Goal: Task Accomplishment & Management: Use online tool/utility

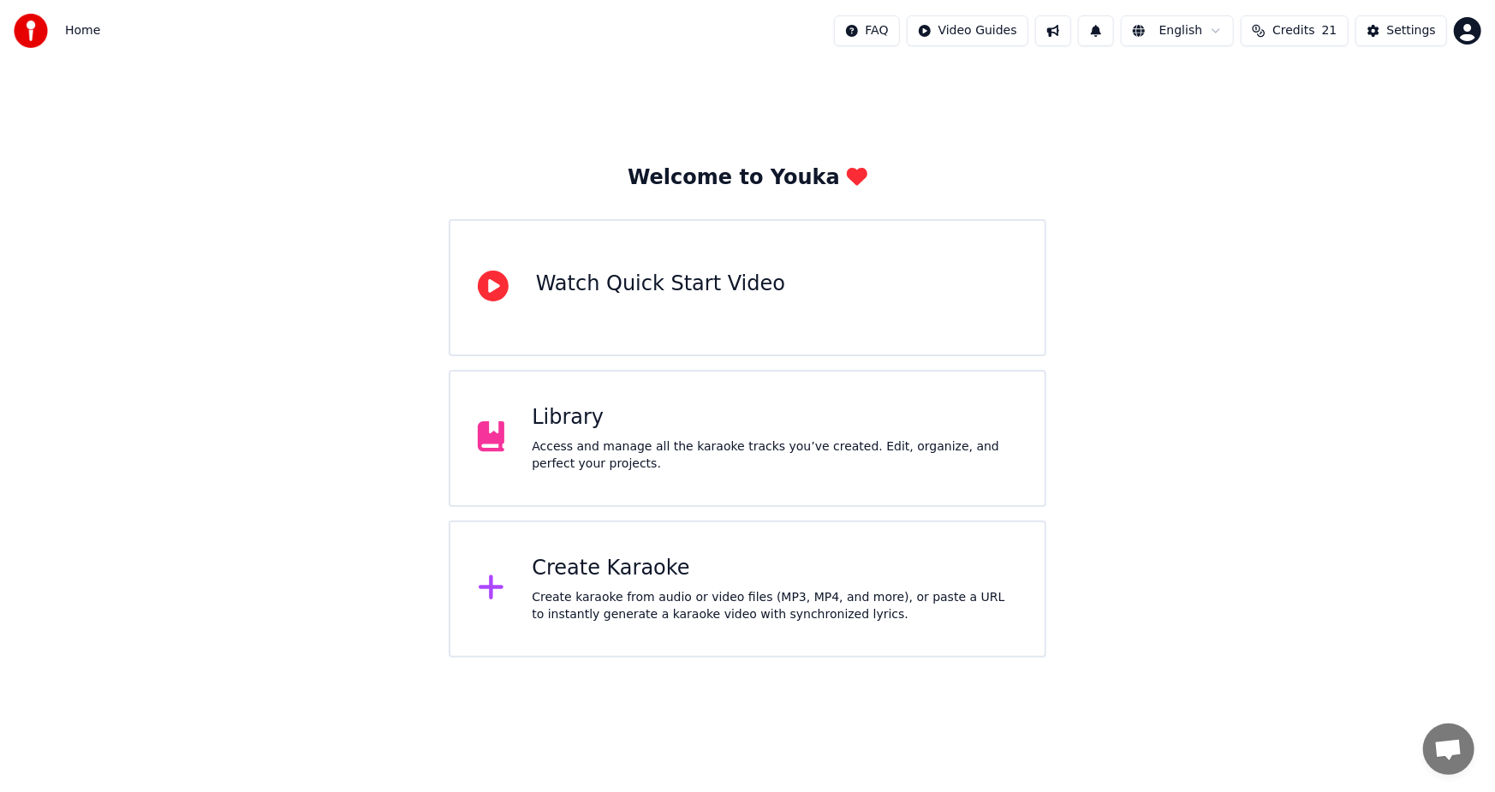
click at [624, 572] on div "Create Karaoke" at bounding box center [775, 568] width 486 height 27
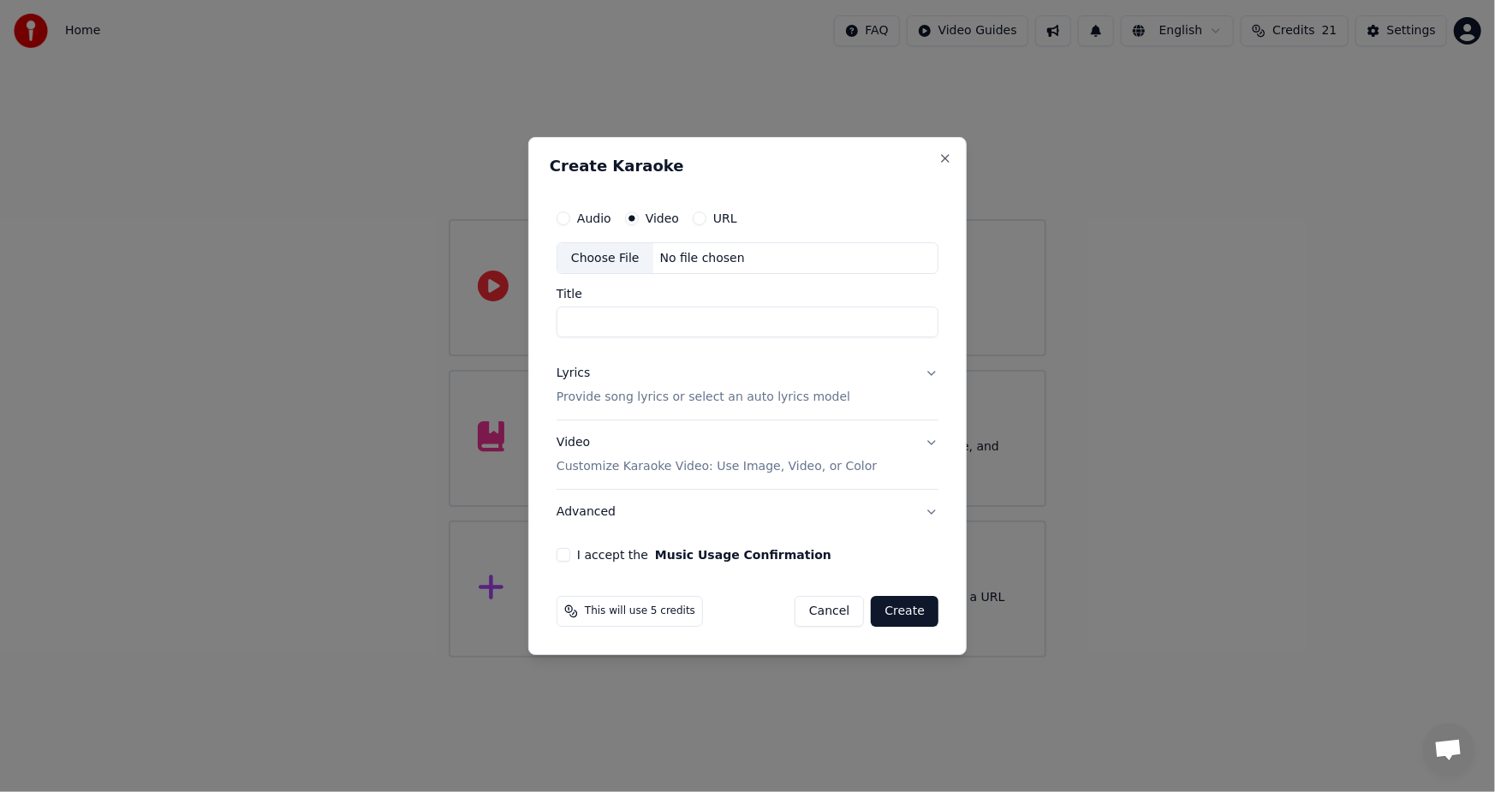
click at [602, 260] on div "Choose File" at bounding box center [606, 258] width 96 height 31
type input "**********"
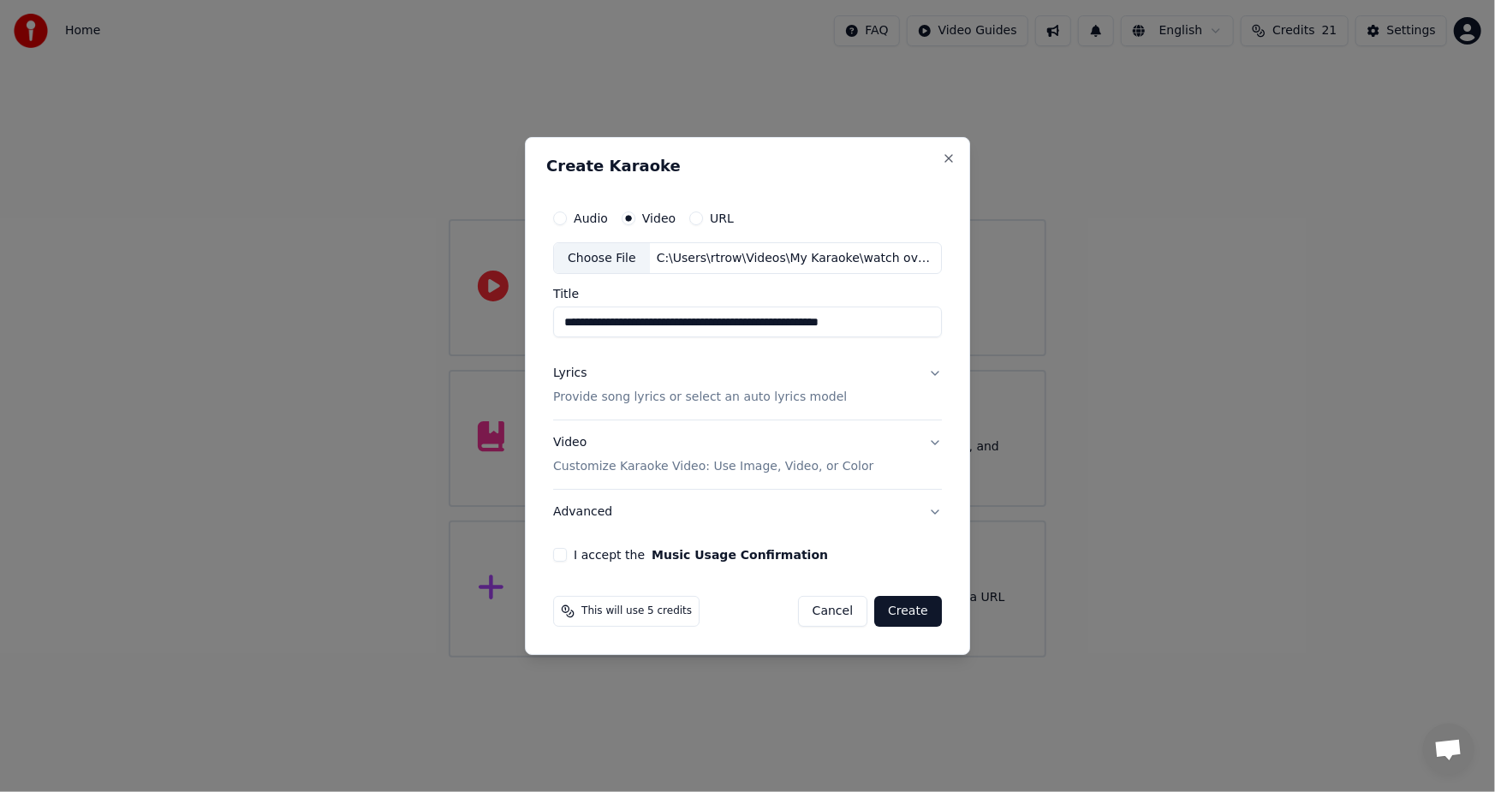
click at [770, 474] on p "Customize Karaoke Video: Use Image, Video, or Color" at bounding box center [713, 466] width 320 height 17
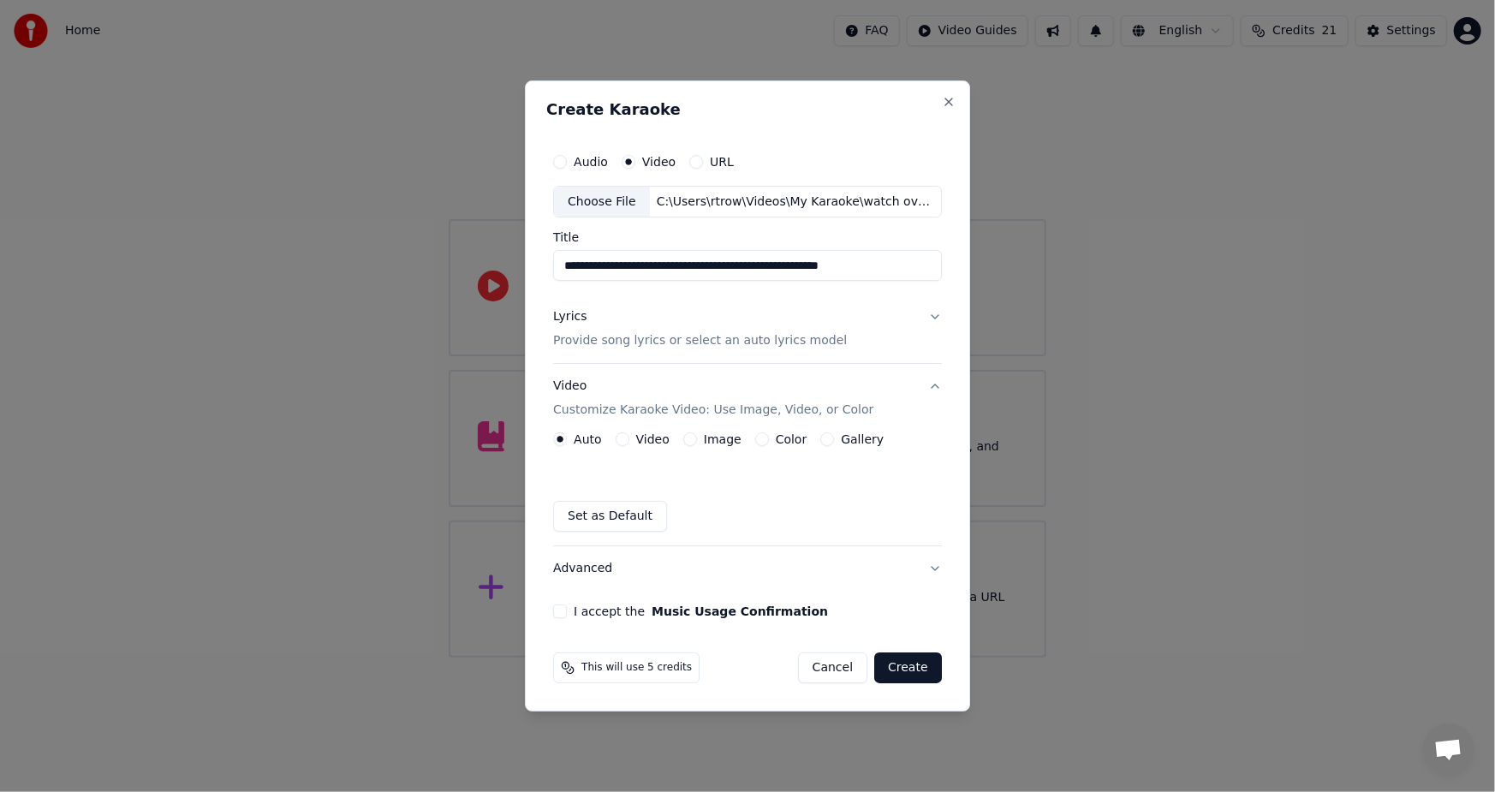
click at [649, 439] on label "Video" at bounding box center [652, 439] width 33 height 12
click at [629, 439] on button "Video" at bounding box center [623, 439] width 14 height 14
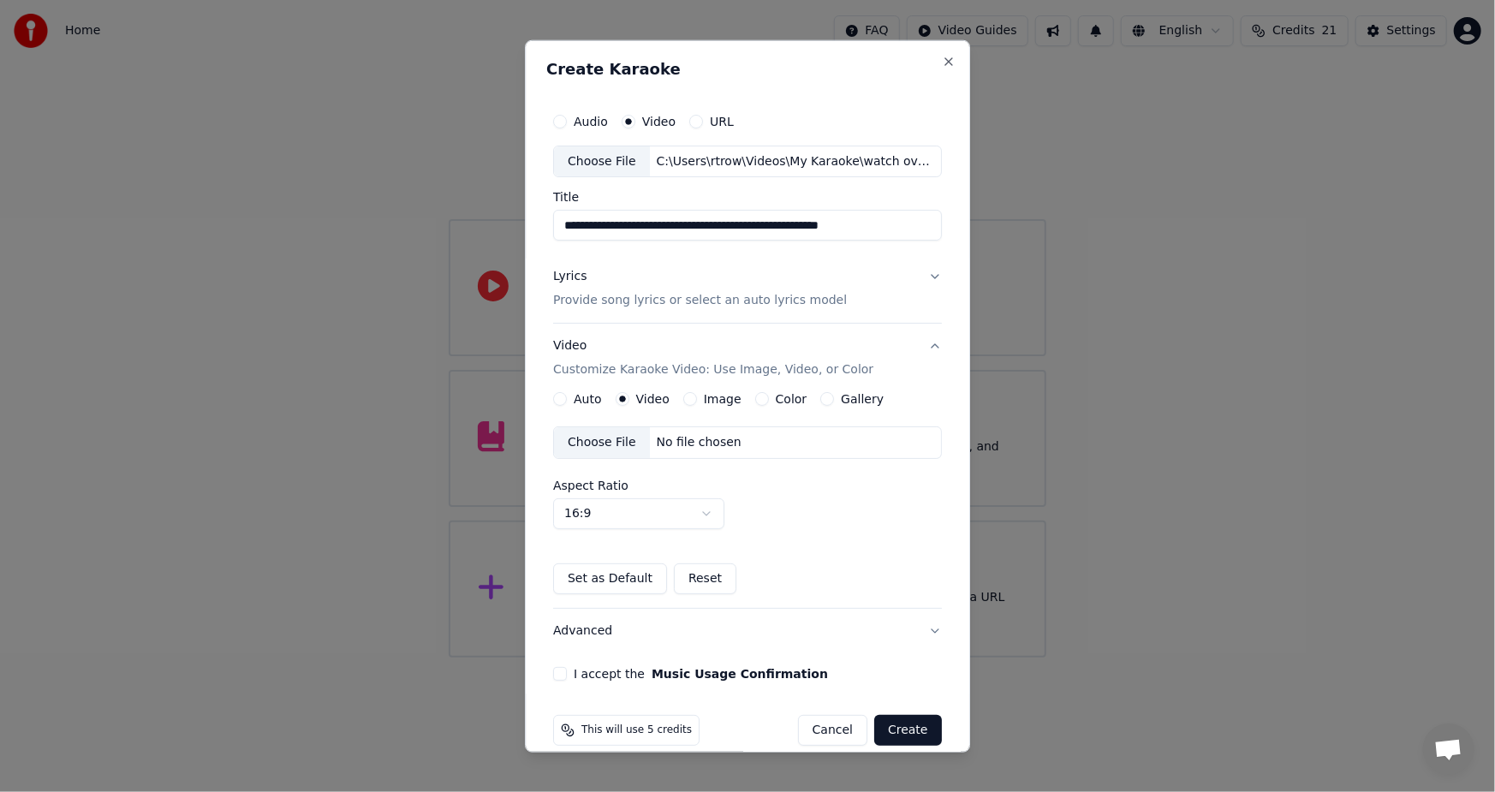
click at [849, 401] on label "Gallery" at bounding box center [862, 399] width 43 height 12
click at [834, 401] on button "Gallery" at bounding box center [827, 399] width 14 height 14
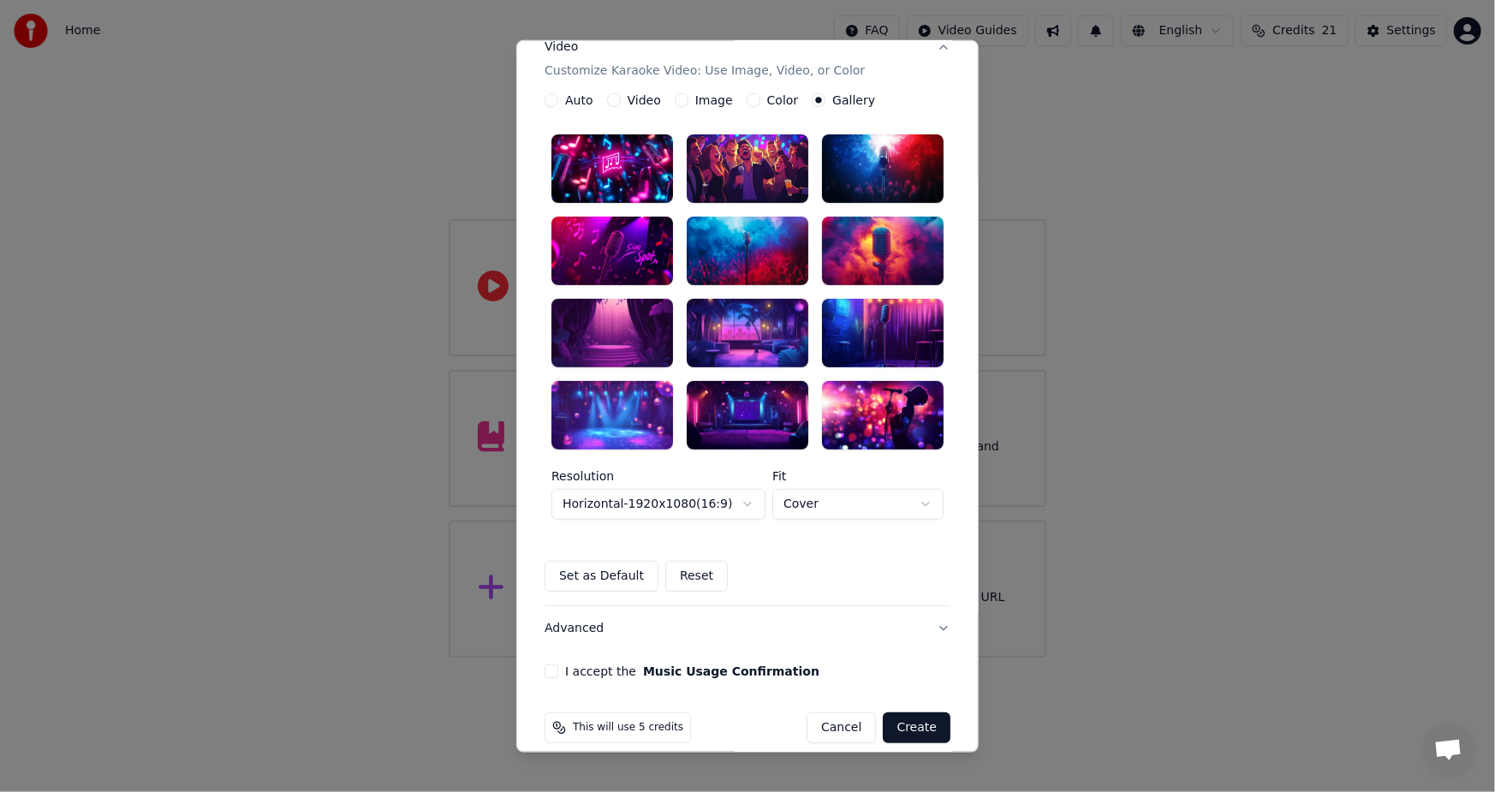
scroll to position [317, 0]
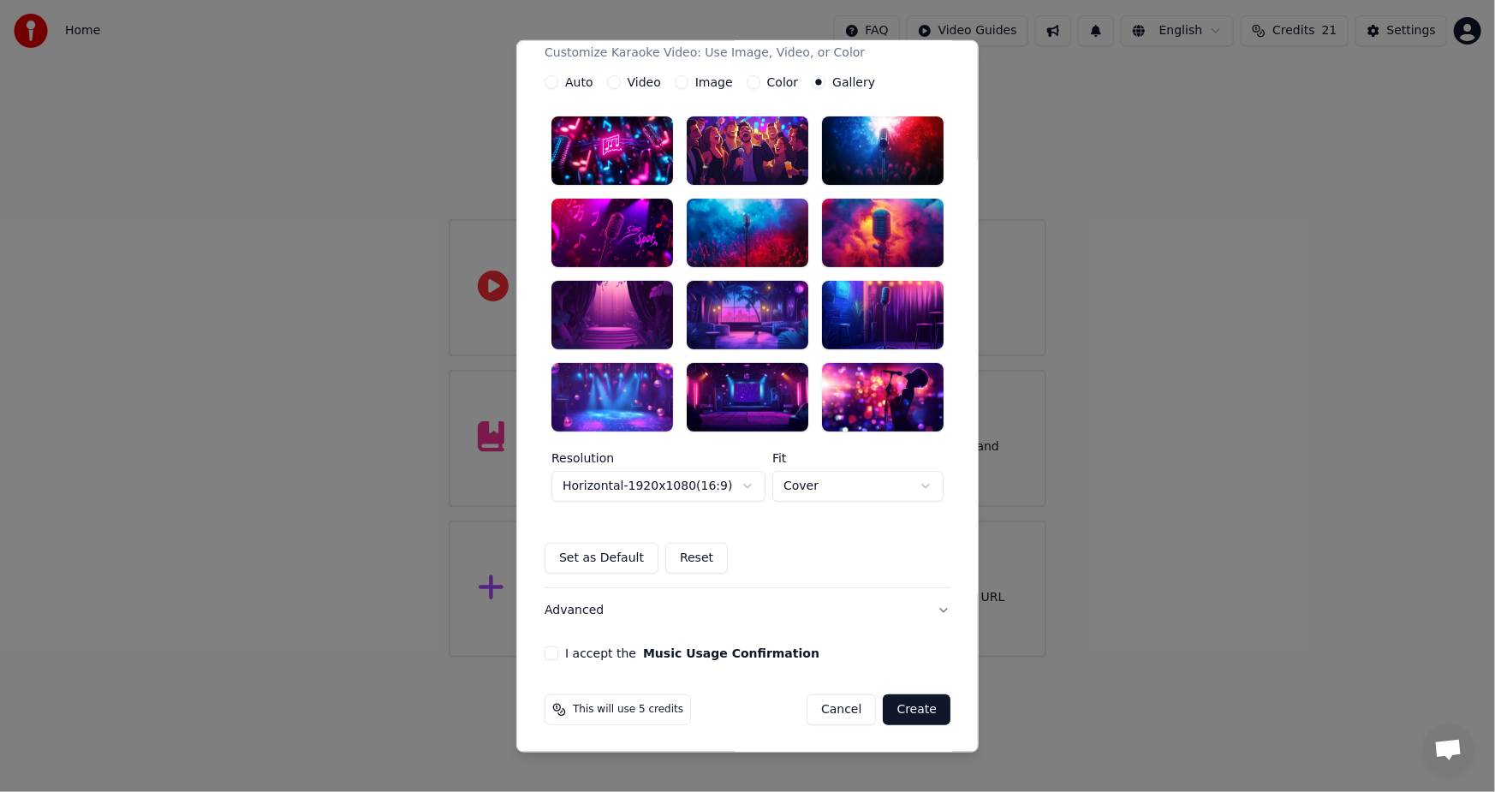
click at [574, 612] on button "Advanced" at bounding box center [748, 610] width 406 height 45
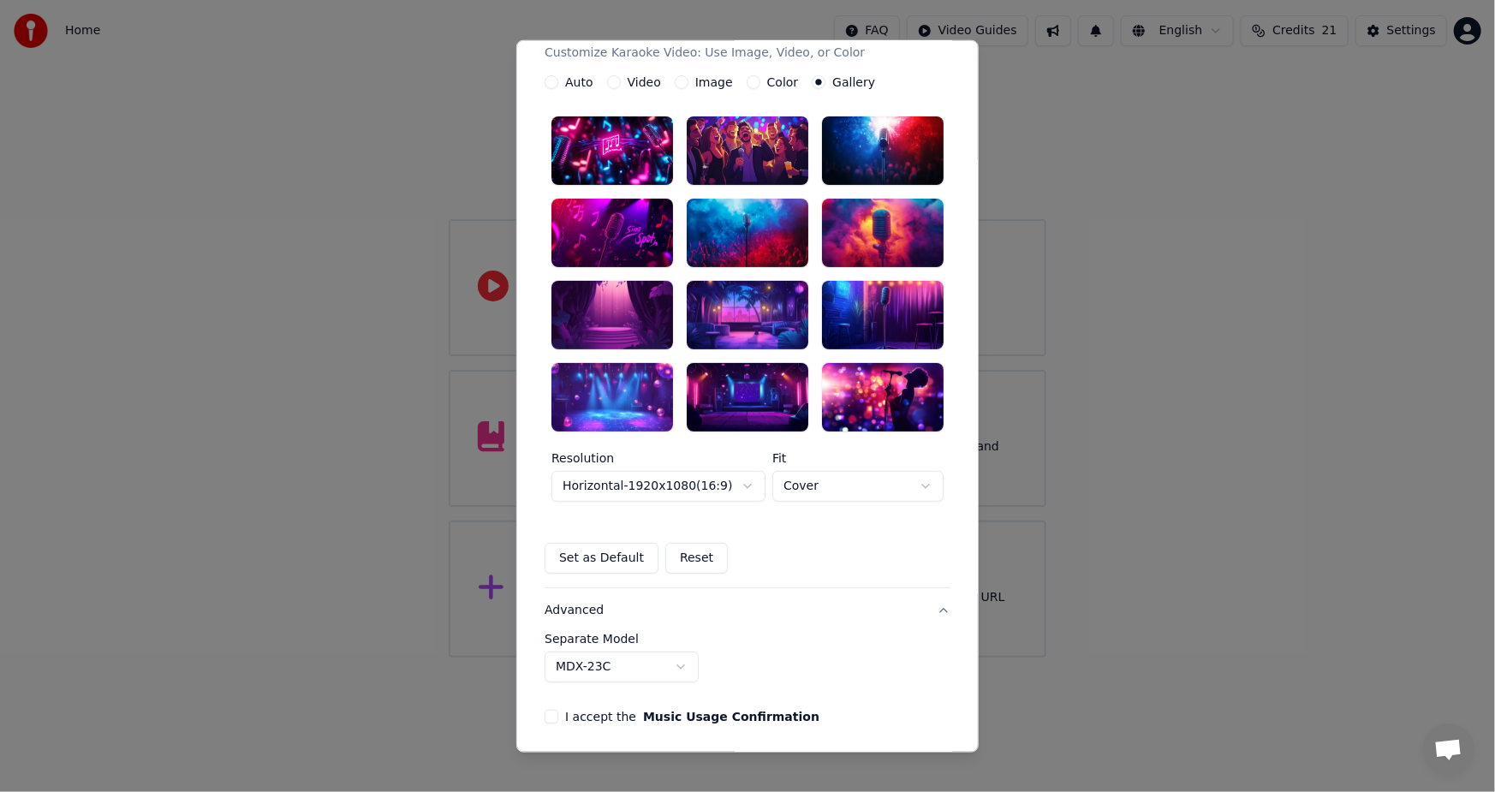
scroll to position [0, 0]
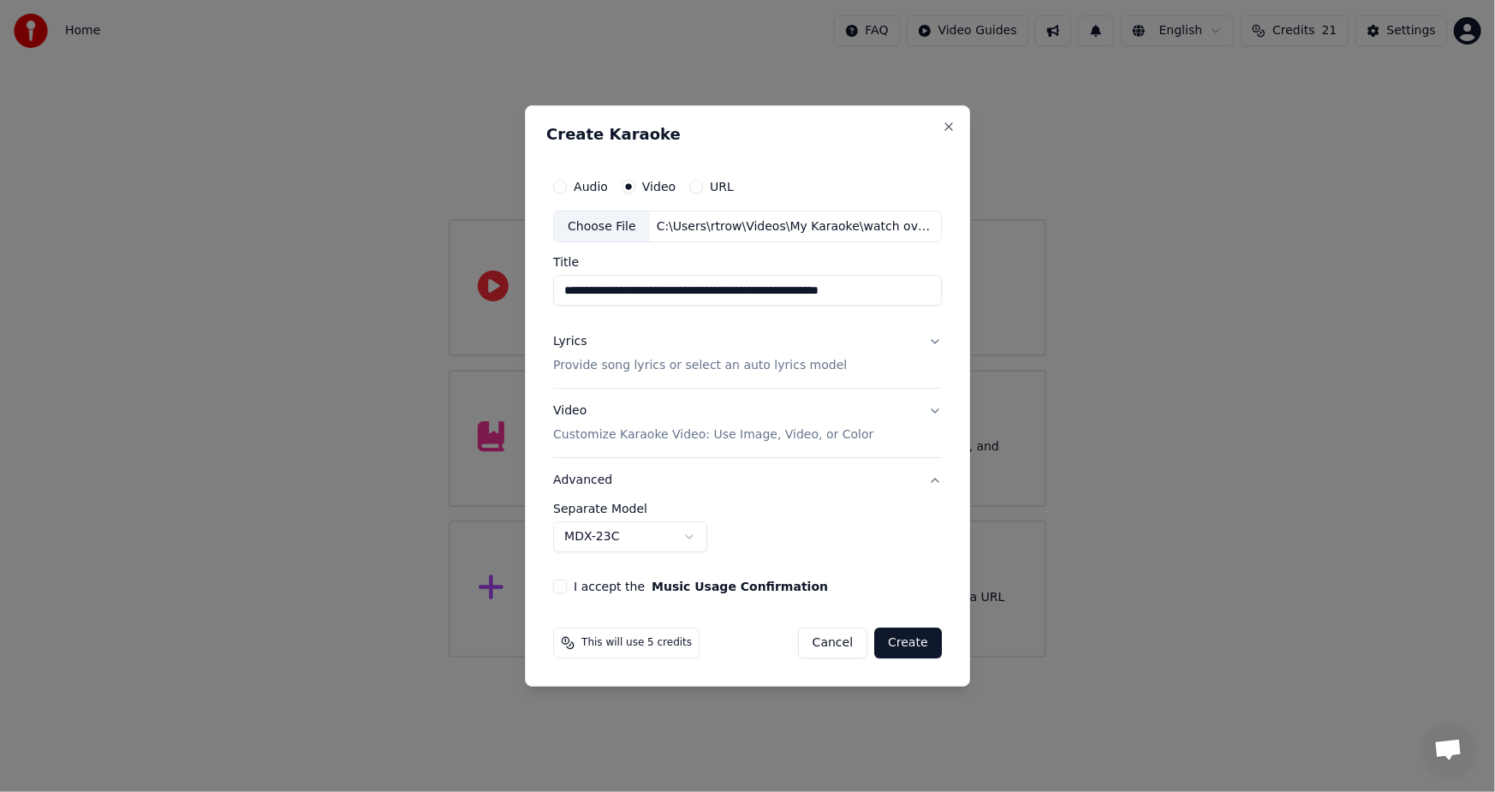
click at [933, 480] on button "Advanced" at bounding box center [747, 480] width 389 height 45
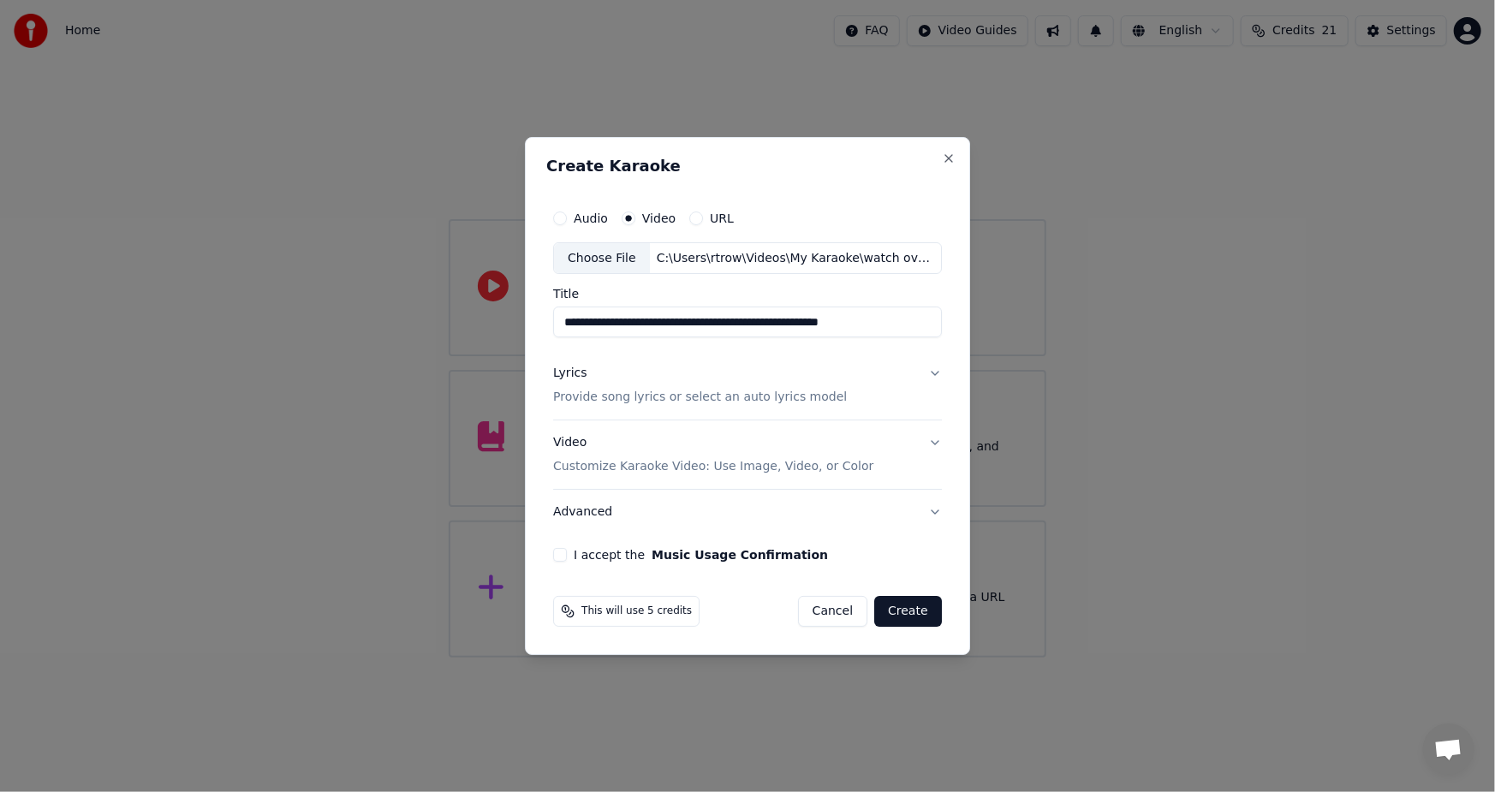
click at [930, 511] on button "Advanced" at bounding box center [747, 512] width 389 height 45
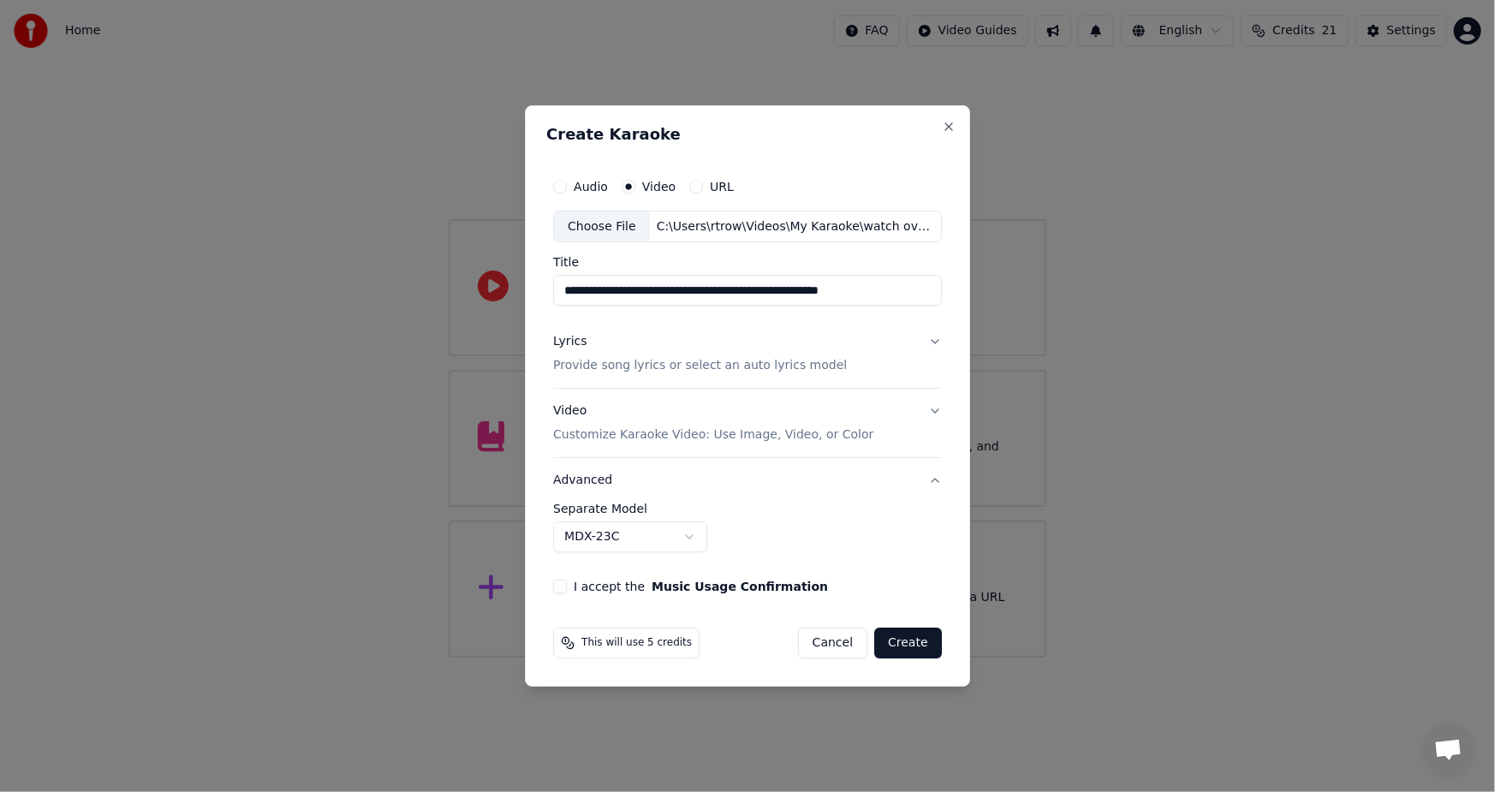
click at [930, 416] on button "Video Customize Karaoke Video: Use Image, Video, or Color" at bounding box center [747, 424] width 389 height 69
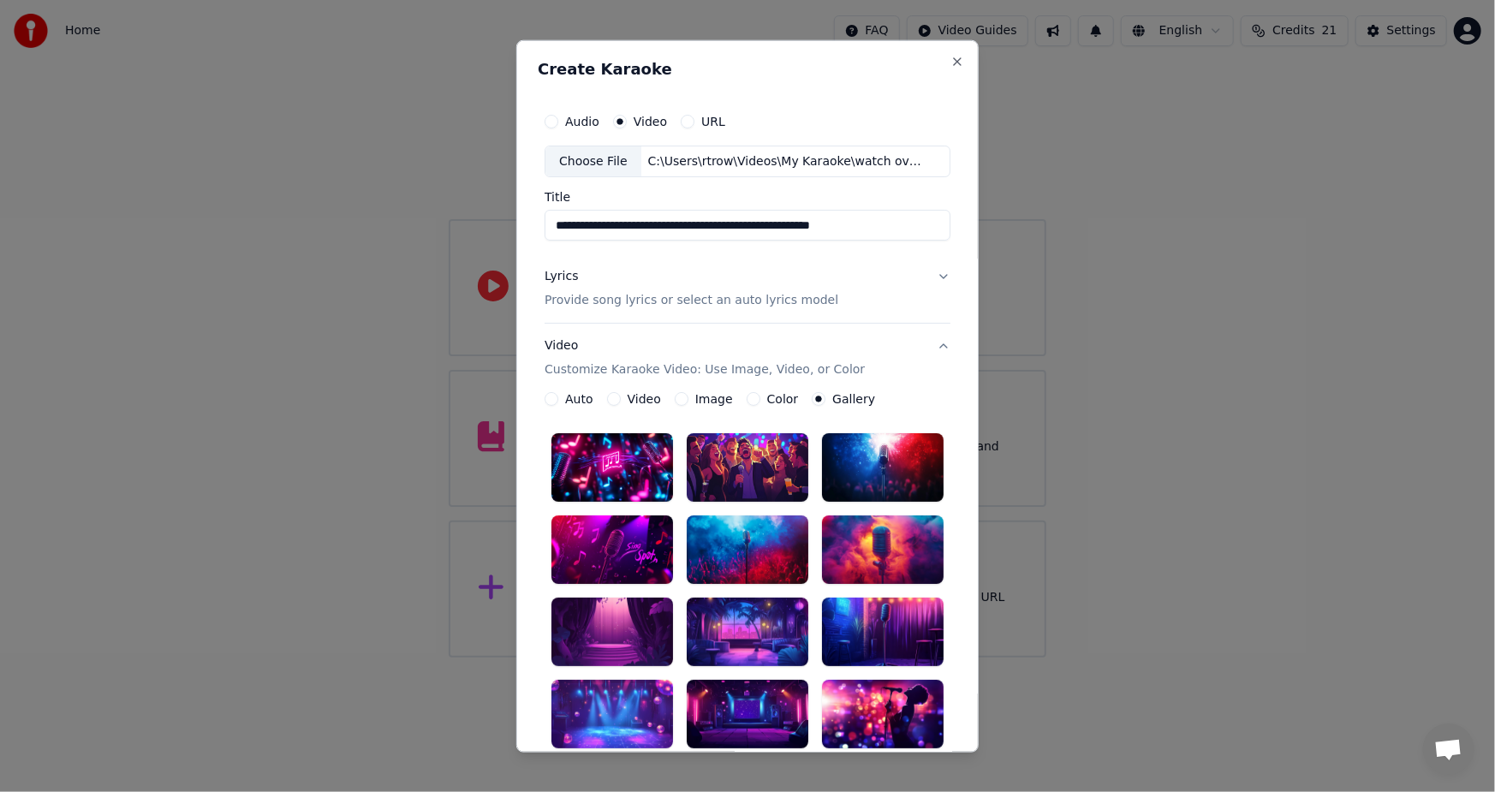
scroll to position [171, 0]
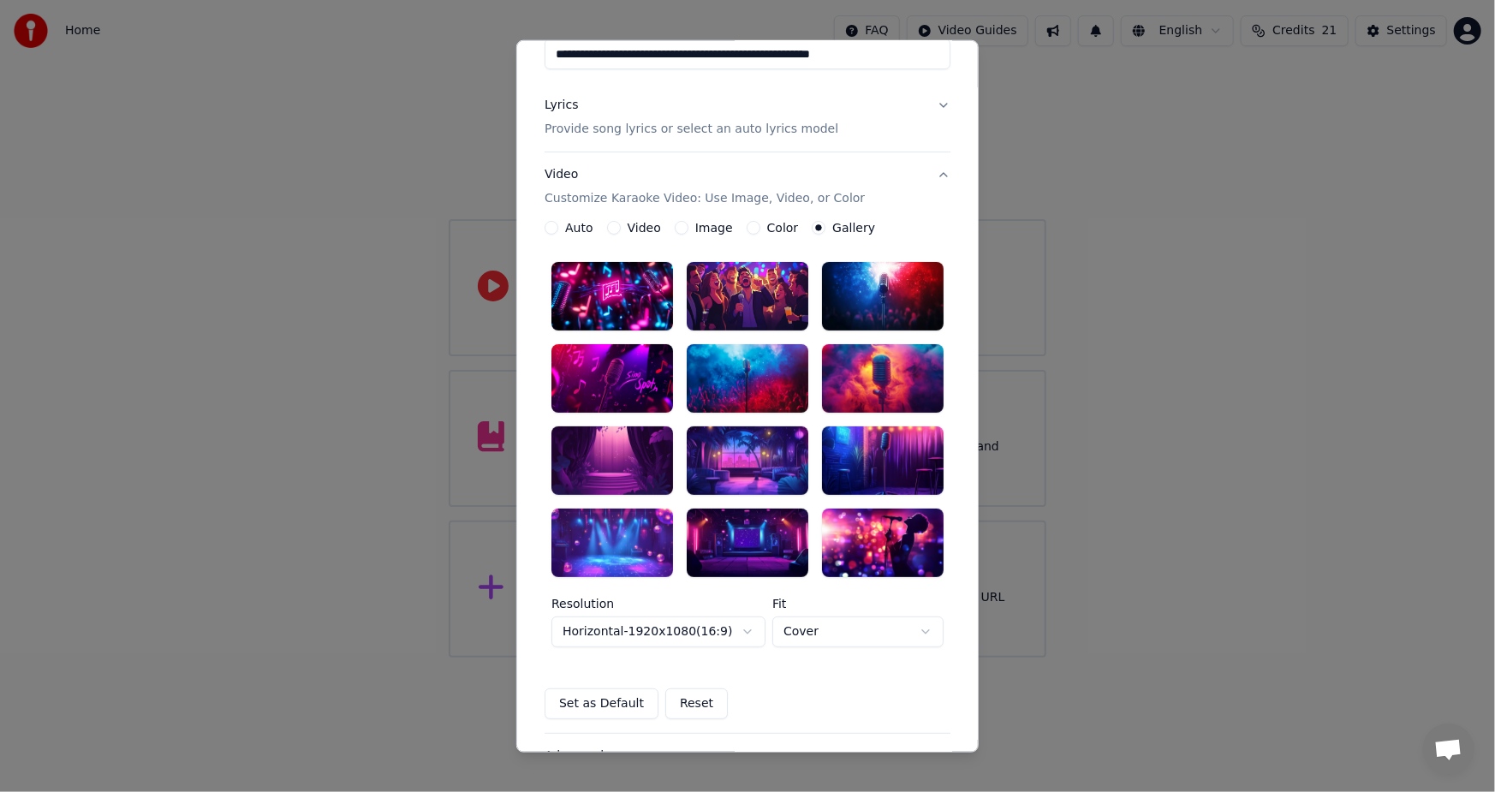
click at [605, 452] on div at bounding box center [613, 460] width 122 height 69
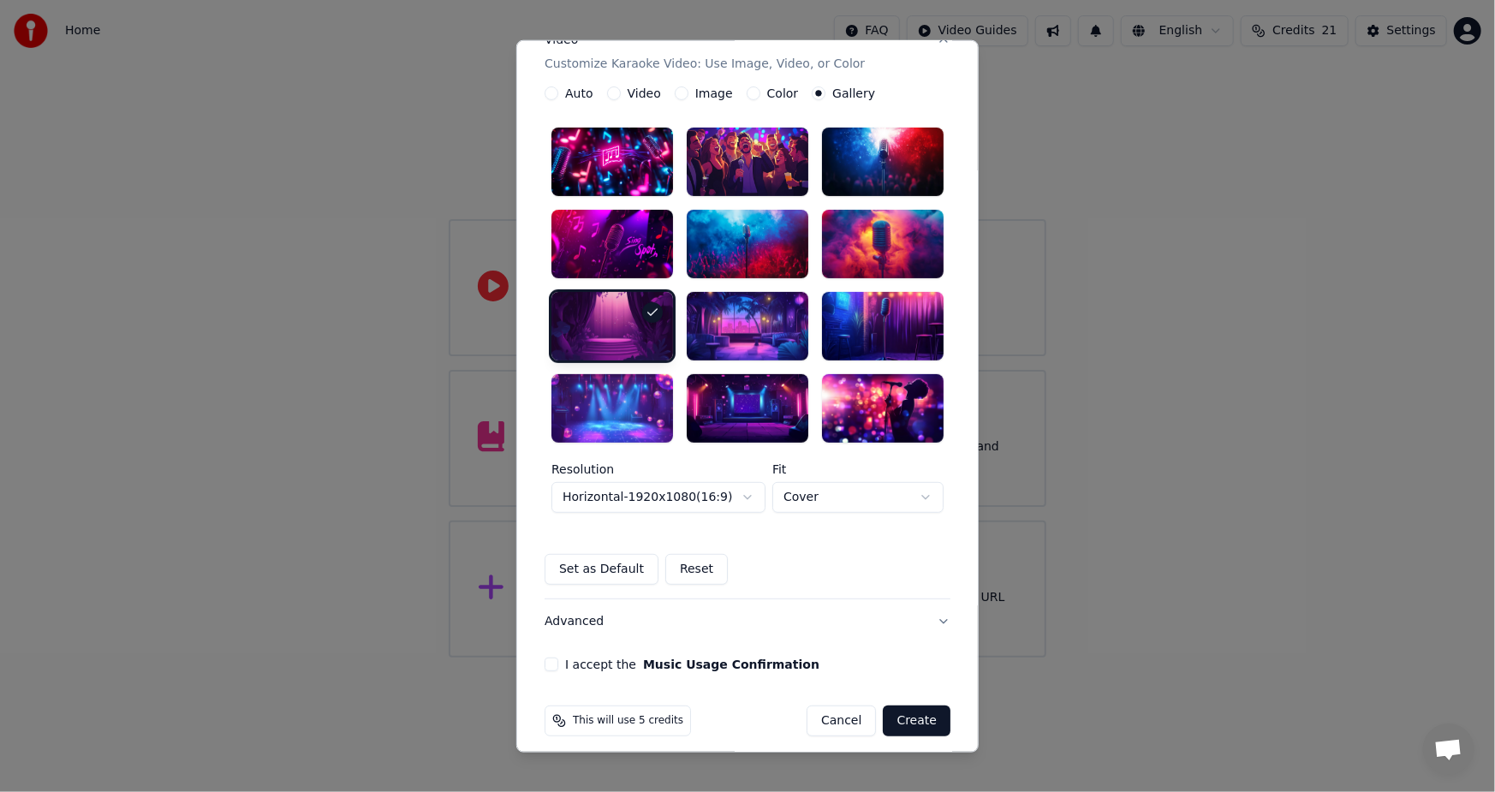
scroll to position [317, 0]
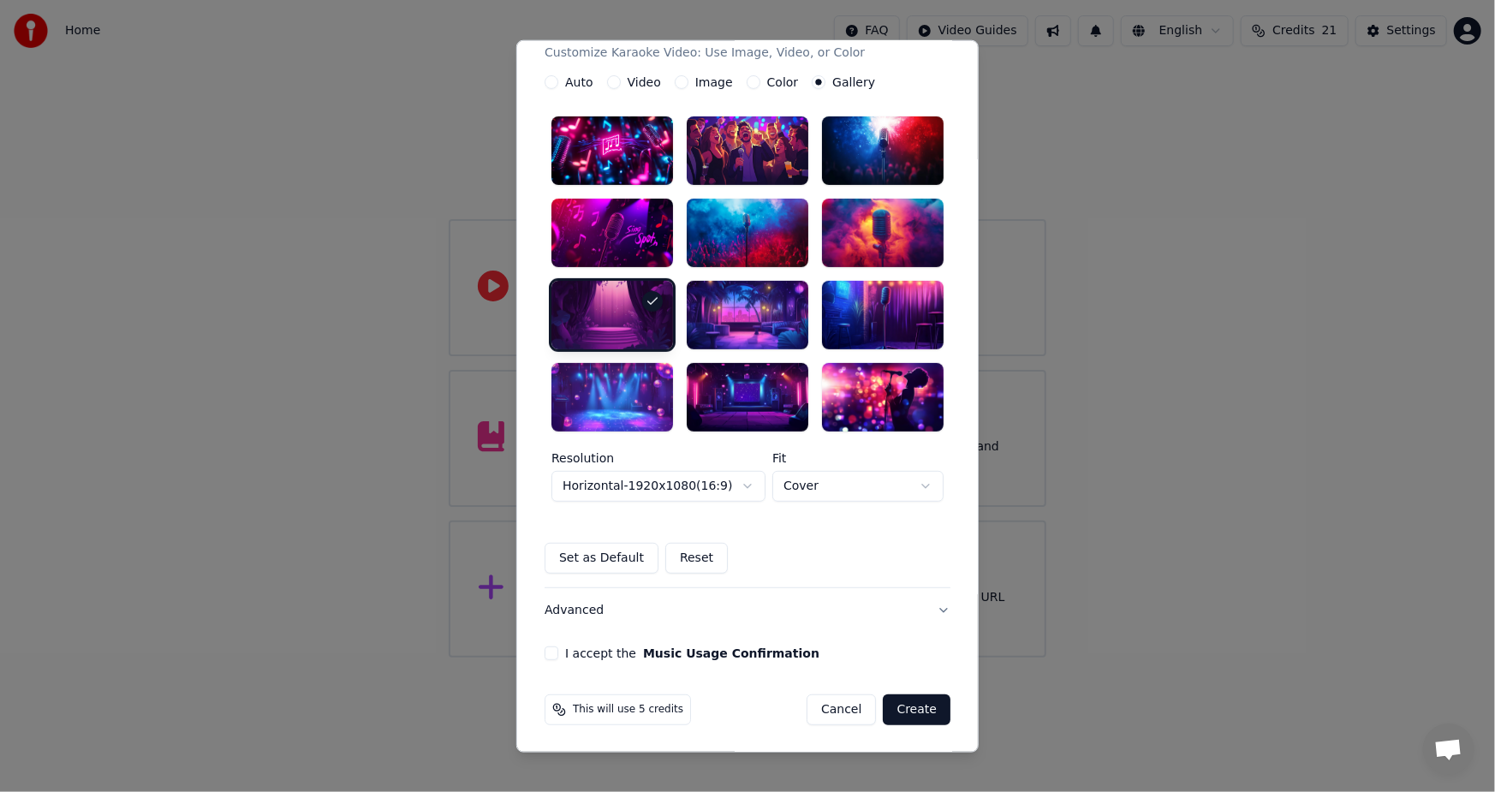
click at [551, 651] on button "I accept the Music Usage Confirmation" at bounding box center [552, 654] width 14 height 14
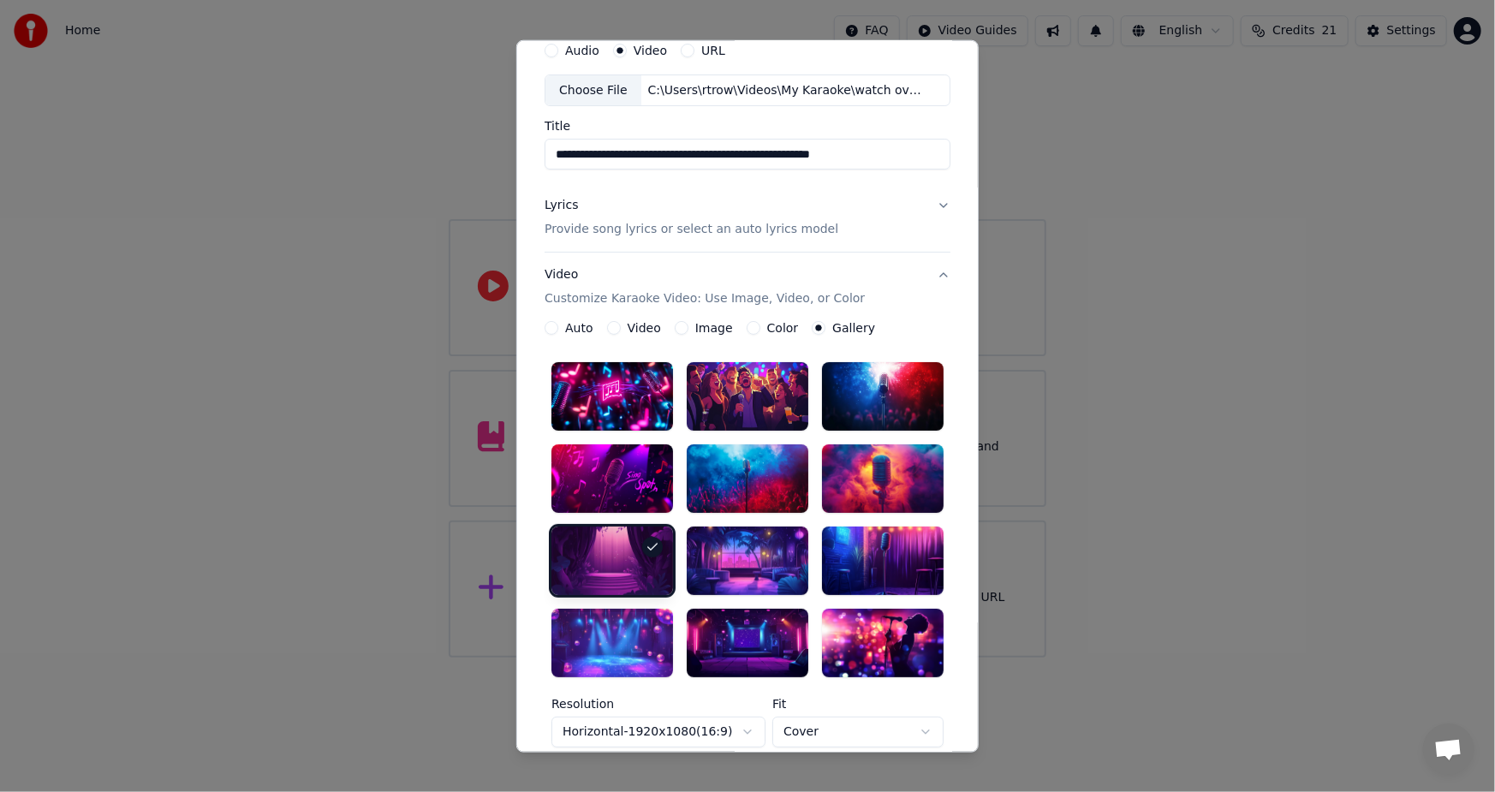
scroll to position [0, 0]
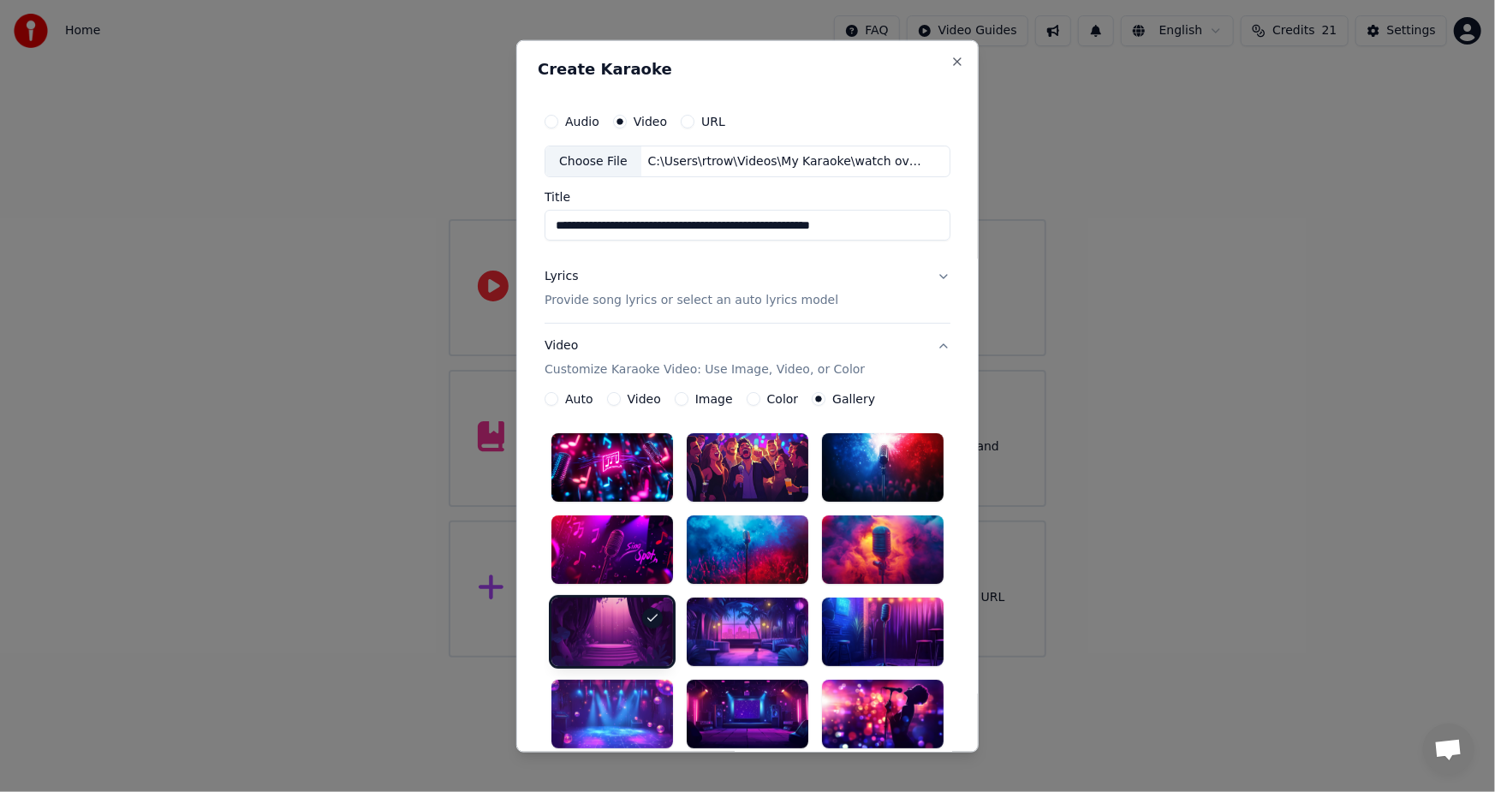
click at [783, 301] on p "Provide song lyrics or select an auto lyrics model" at bounding box center [692, 300] width 294 height 17
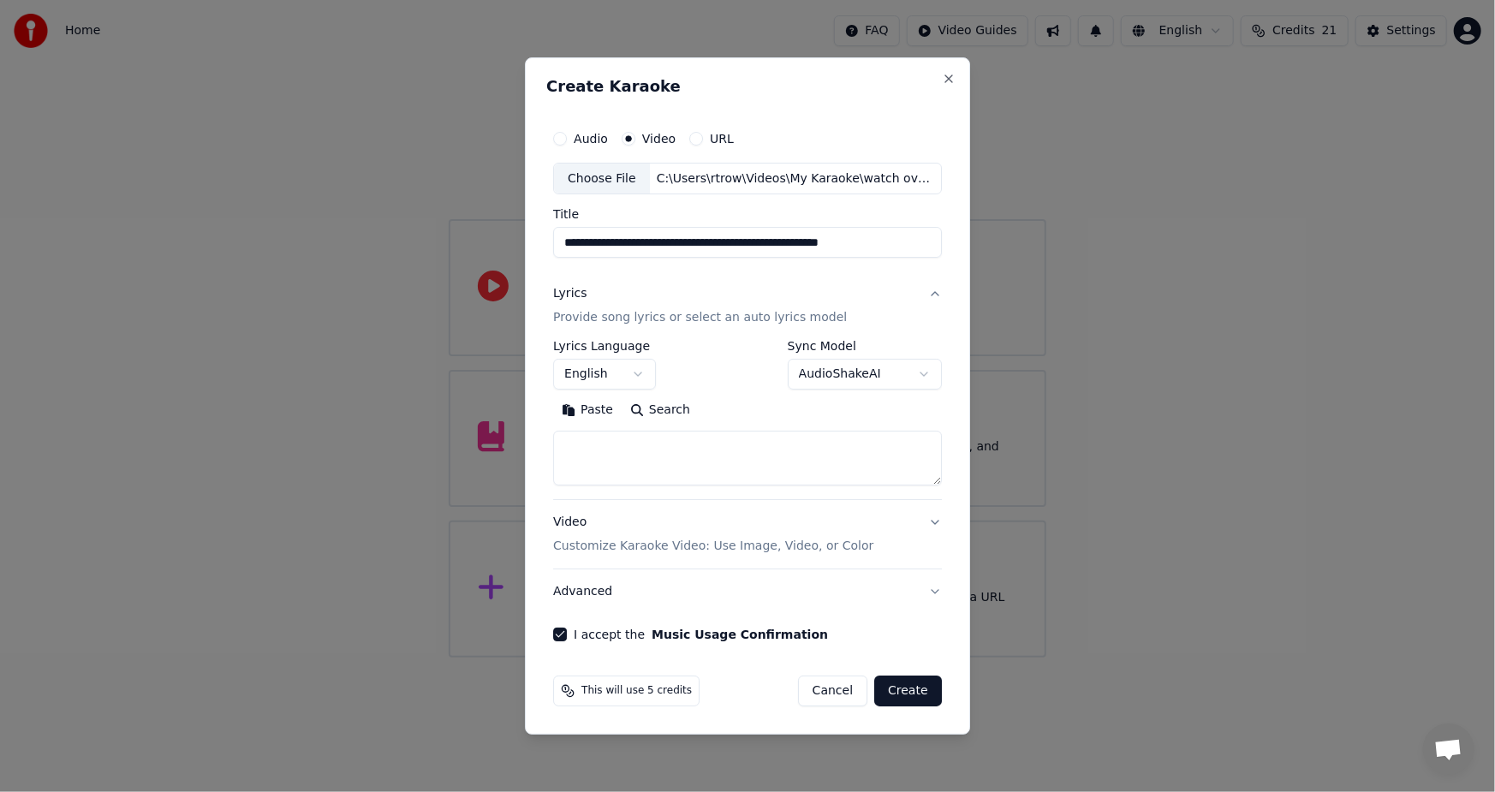
click at [899, 373] on body "**********" at bounding box center [747, 329] width 1495 height 658
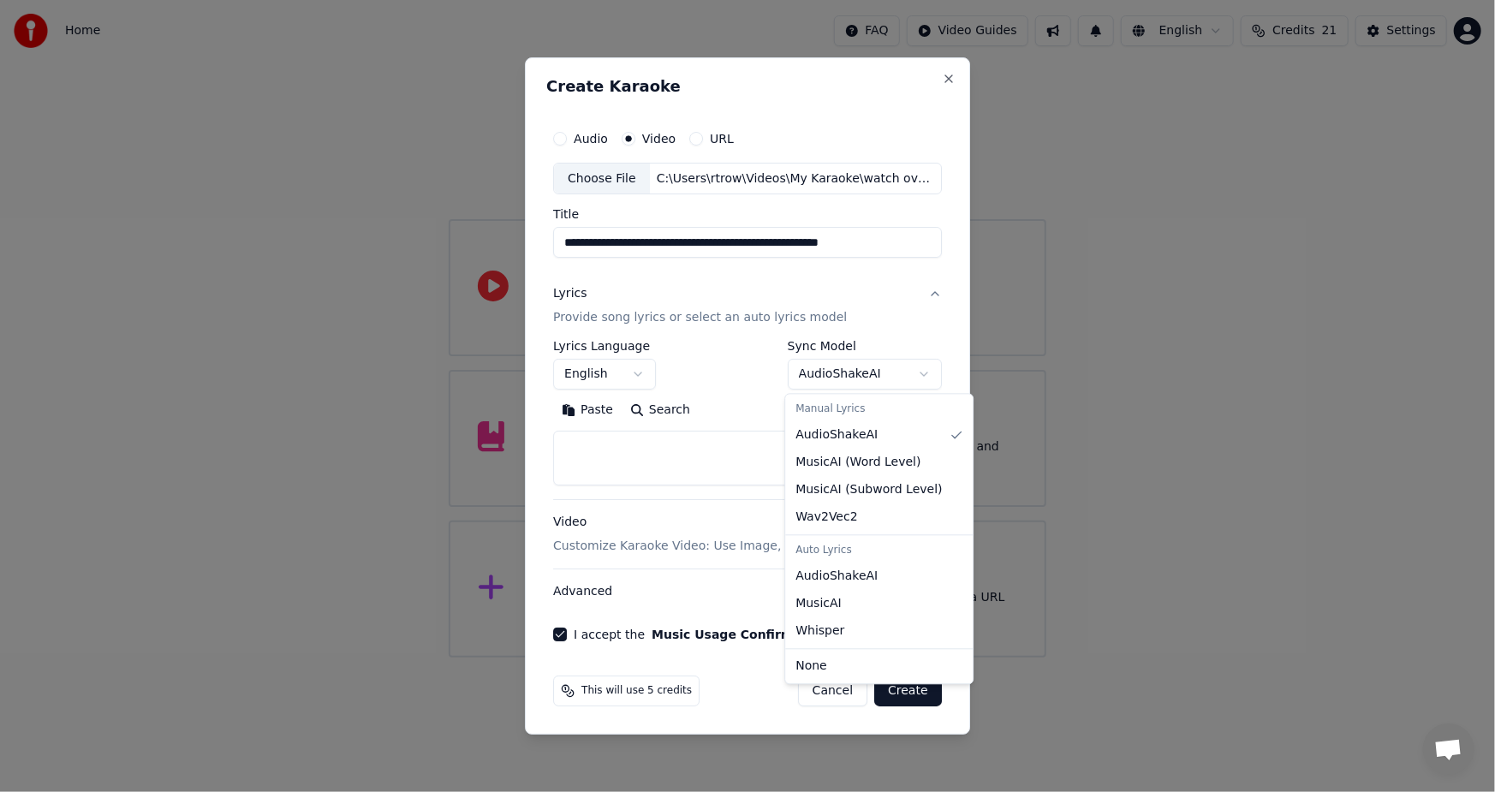
select select "**********"
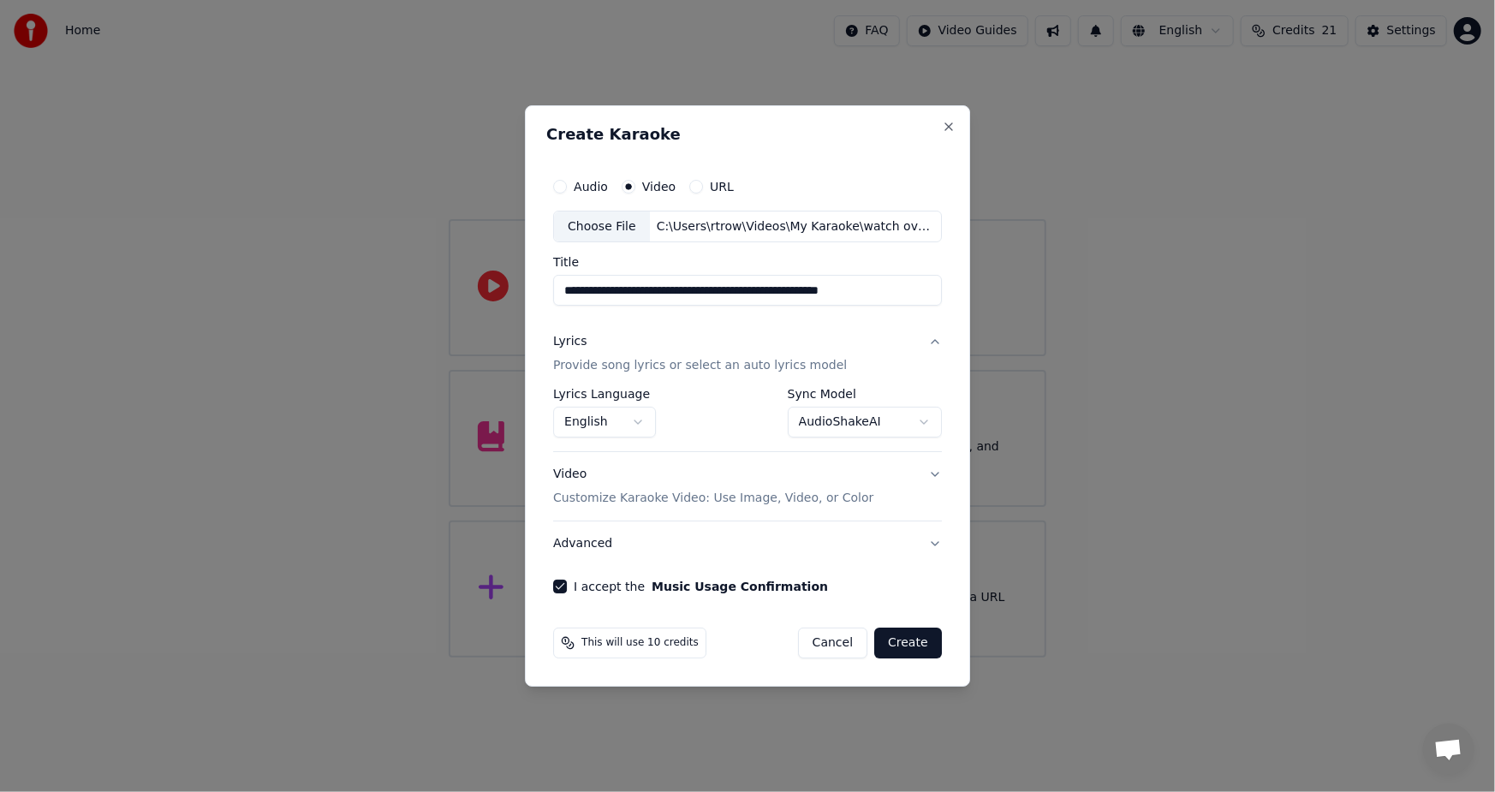
click at [910, 641] on button "Create" at bounding box center [908, 643] width 68 height 31
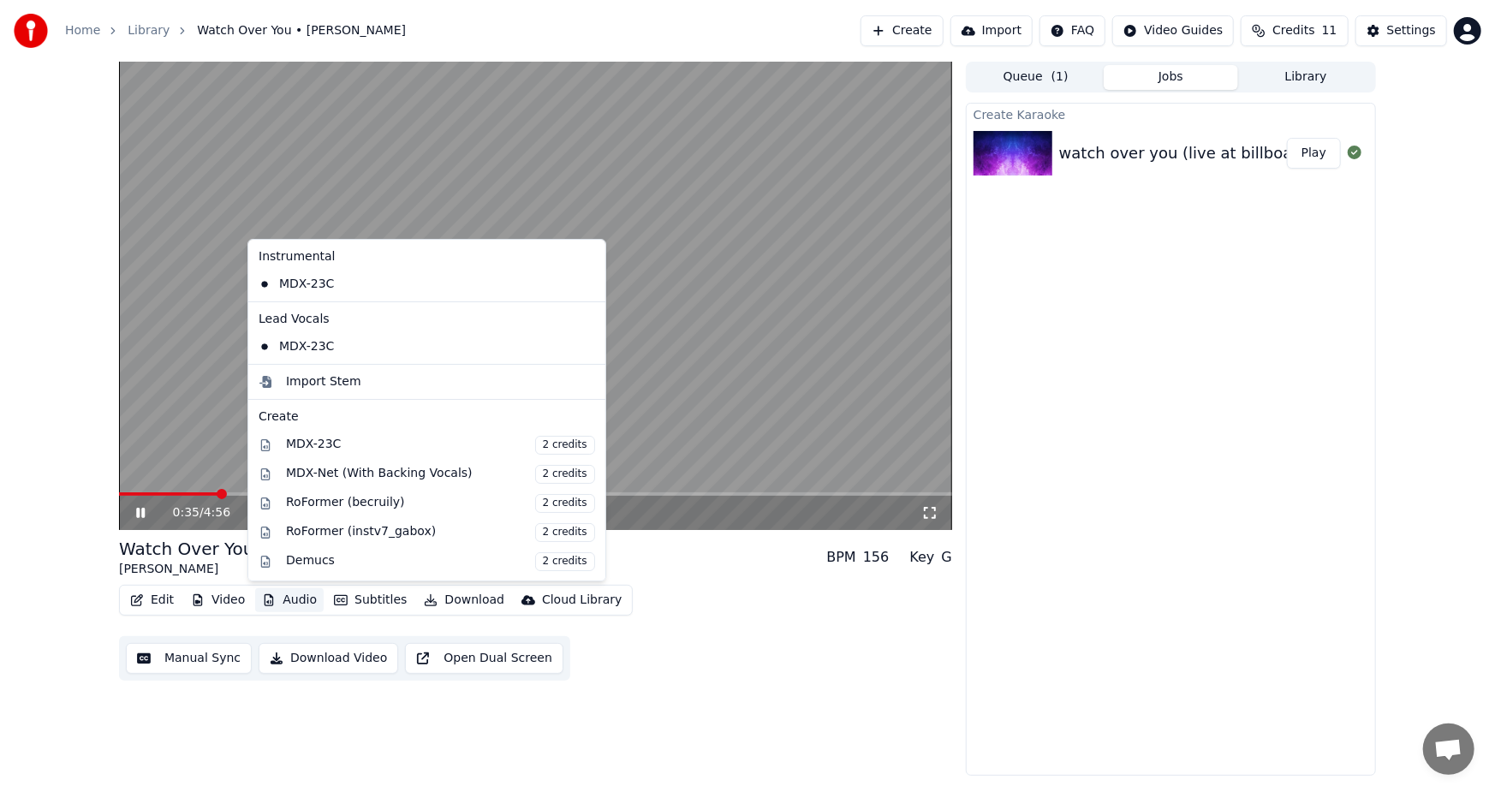
click at [292, 595] on button "Audio" at bounding box center [289, 600] width 69 height 24
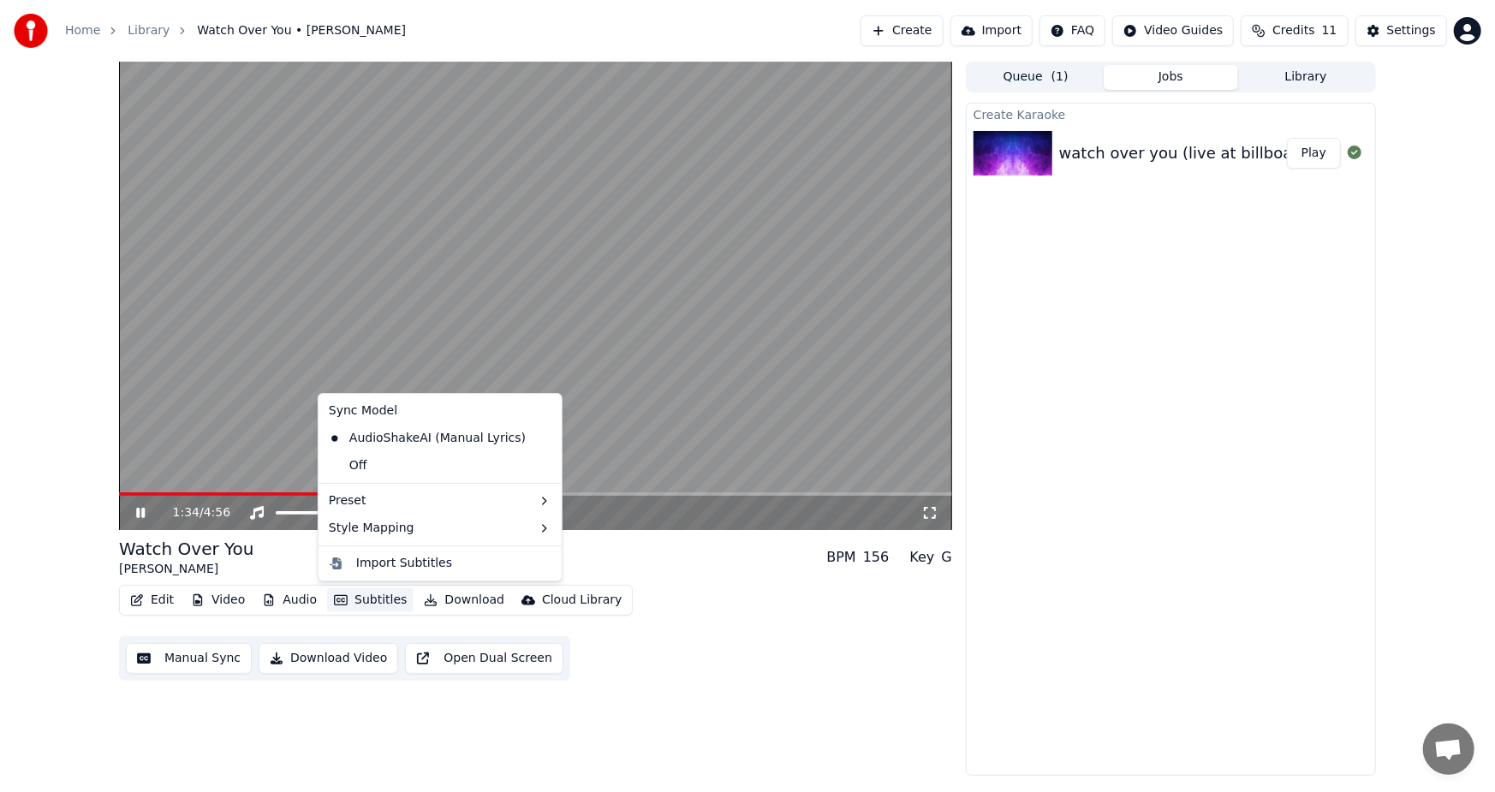
click at [364, 599] on button "Subtitles" at bounding box center [370, 600] width 86 height 24
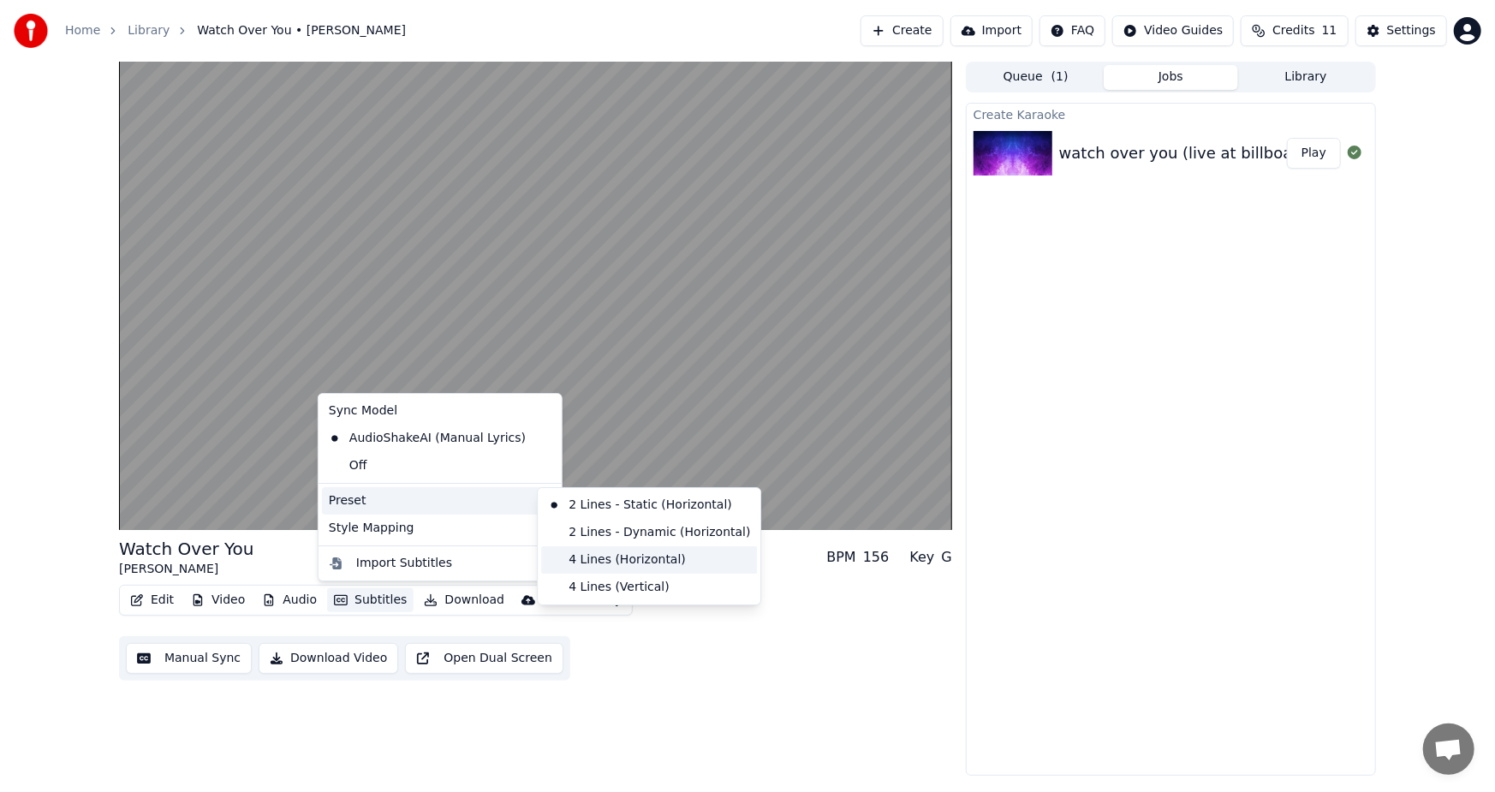
click at [588, 563] on div "4 Lines (Horizontal)" at bounding box center [649, 559] width 216 height 27
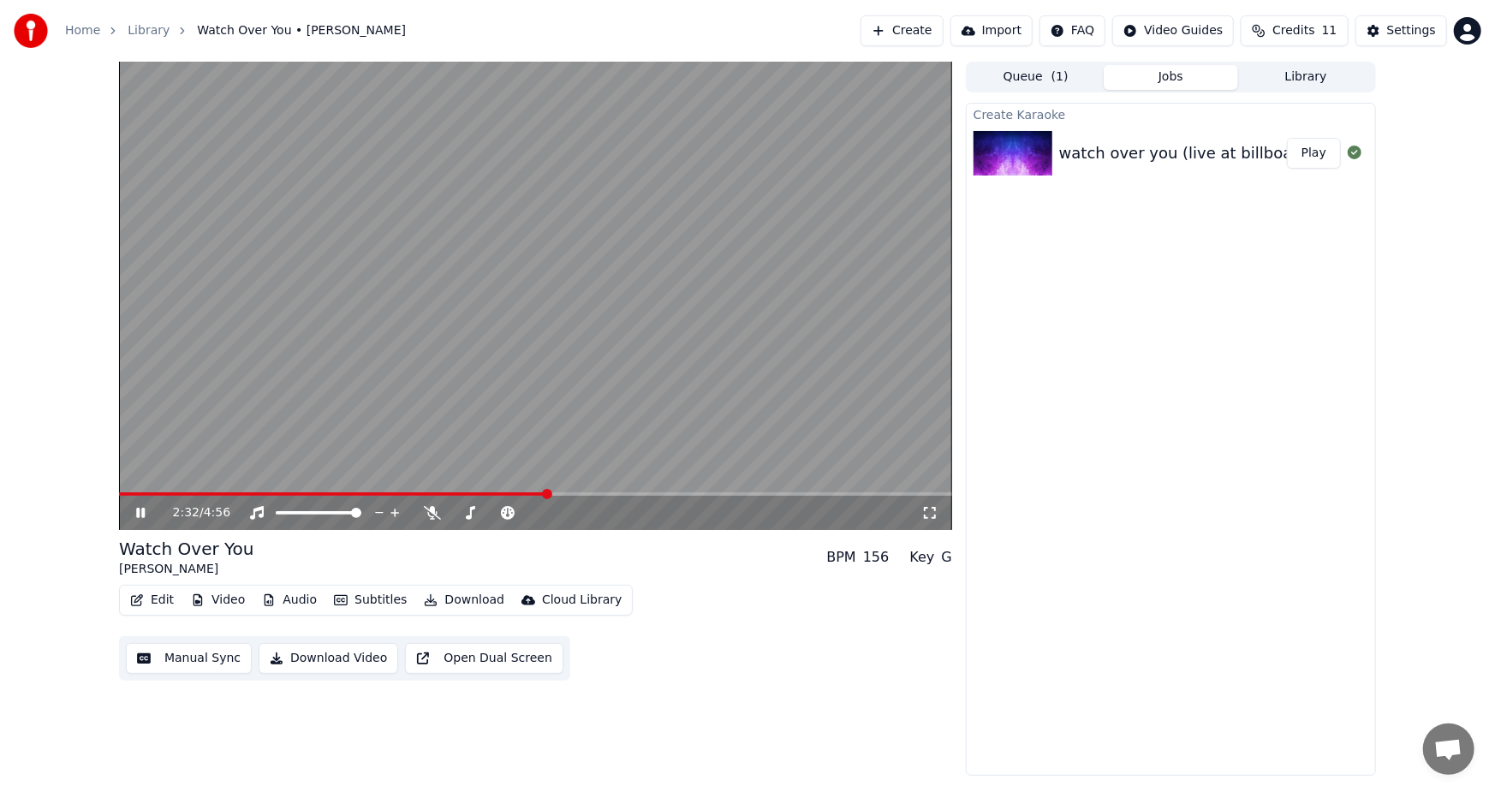
click at [146, 510] on icon at bounding box center [153, 513] width 40 height 14
click at [128, 490] on video at bounding box center [535, 296] width 833 height 468
click at [119, 496] on span at bounding box center [119, 493] width 0 height 3
click at [140, 505] on div "0:00 / 4:56" at bounding box center [536, 512] width 820 height 17
click at [137, 510] on icon at bounding box center [140, 513] width 9 height 10
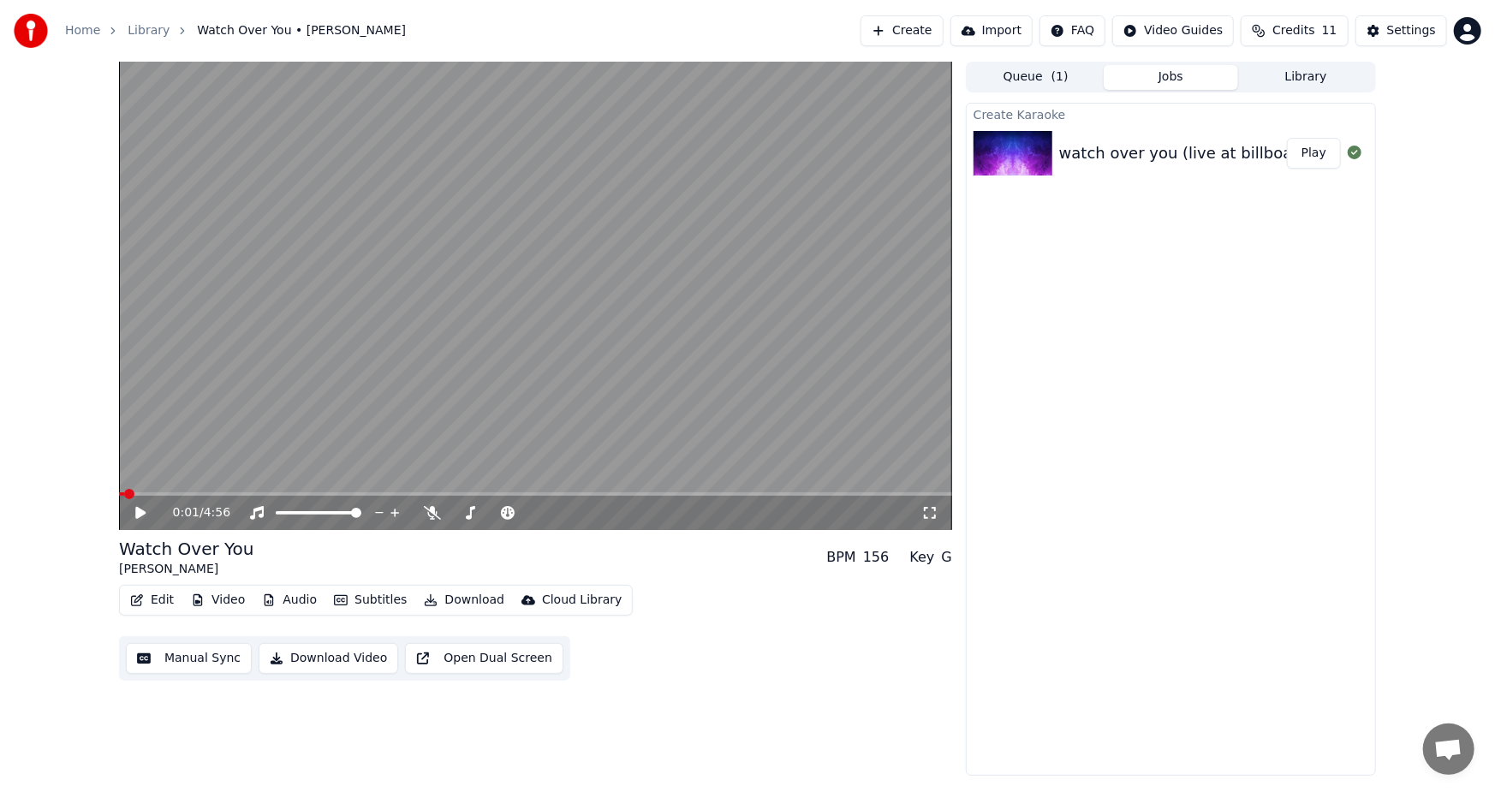
click at [1166, 75] on button "Jobs" at bounding box center [1171, 77] width 135 height 25
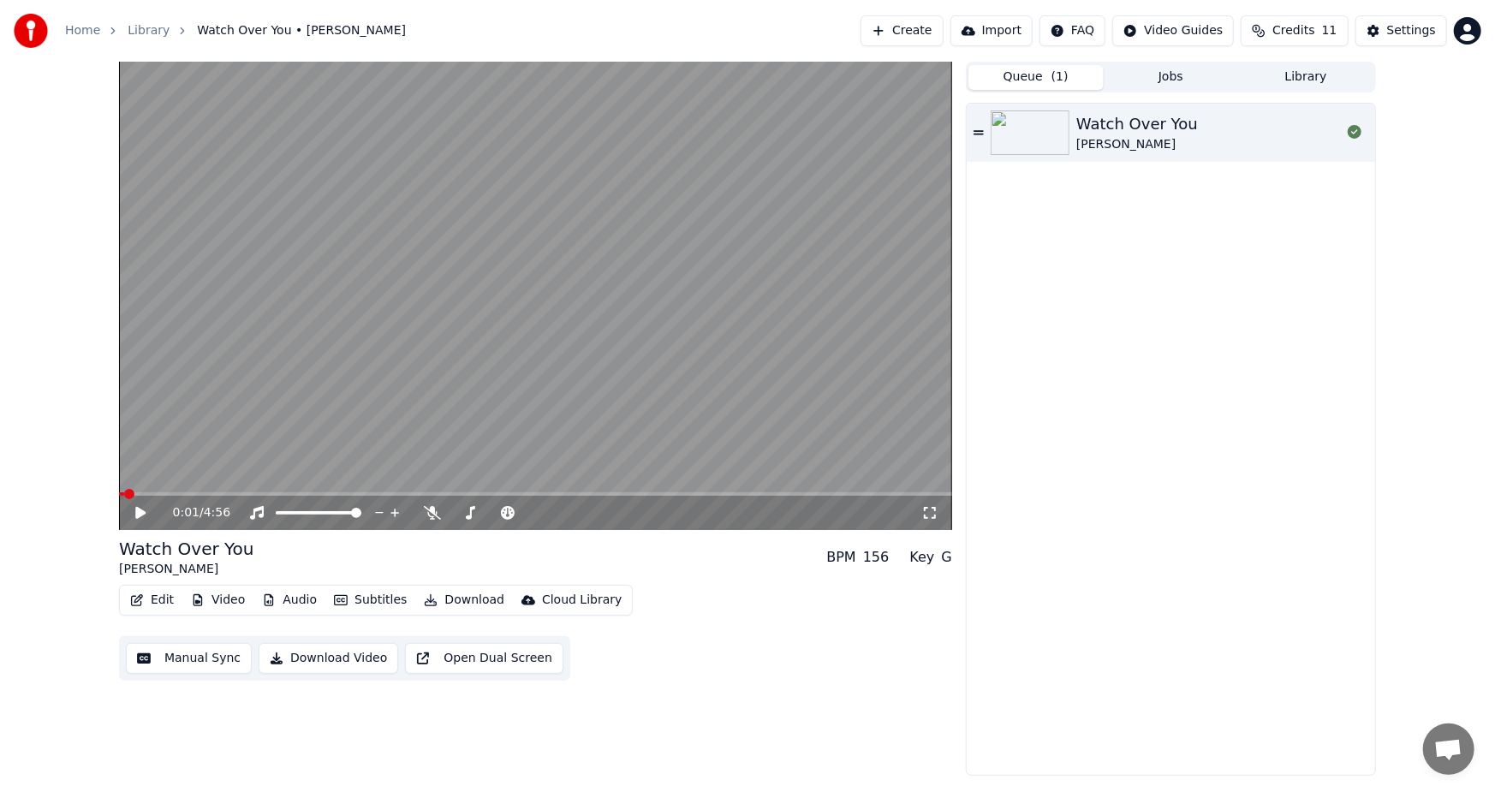
click at [1028, 73] on button "Queue ( 1 )" at bounding box center [1036, 77] width 135 height 25
click at [1013, 128] on img at bounding box center [1030, 132] width 79 height 45
click at [140, 515] on icon at bounding box center [153, 513] width 40 height 14
click at [445, 598] on button "Download" at bounding box center [464, 600] width 94 height 24
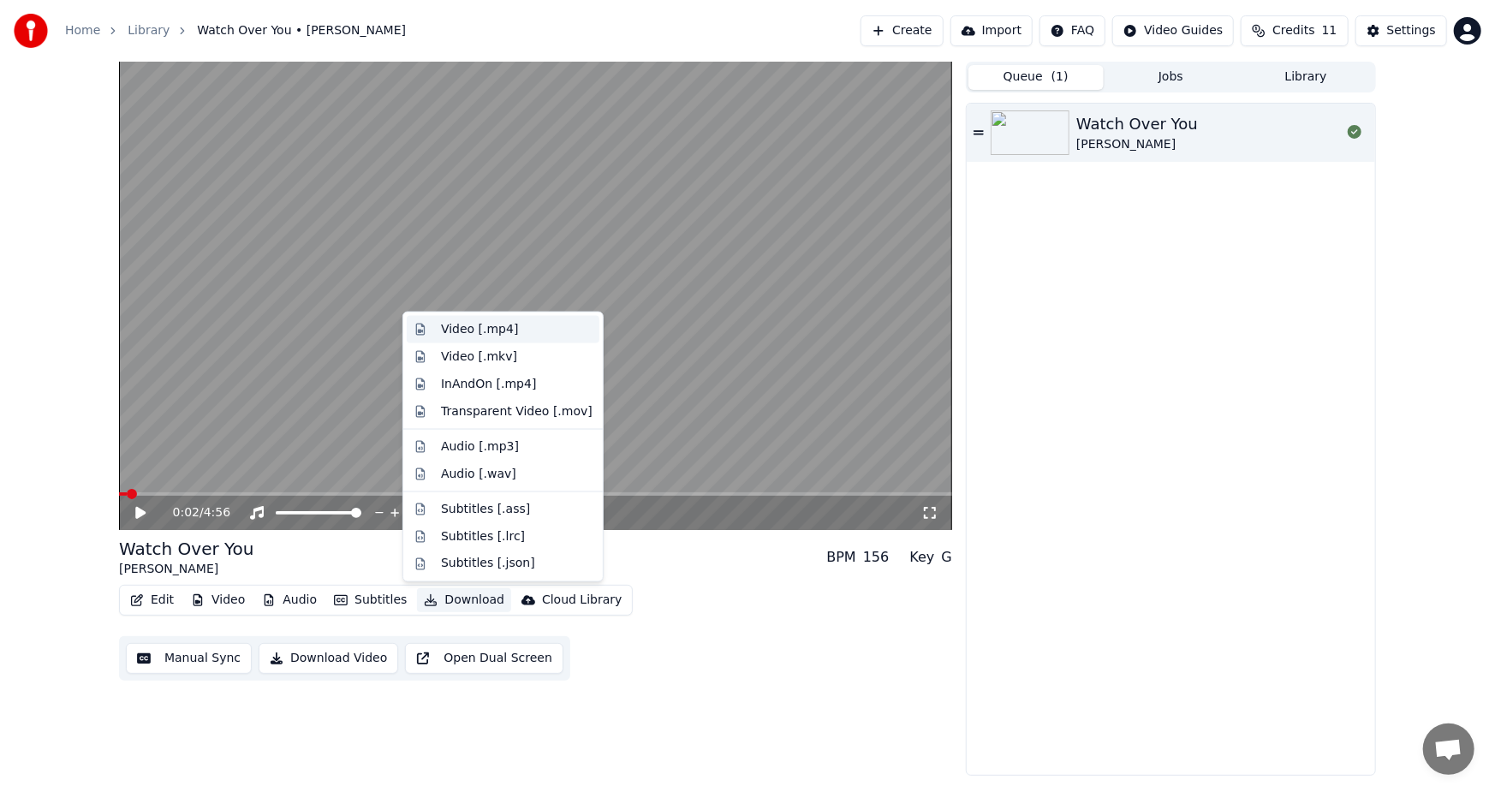
click at [468, 332] on div "Video [.mp4]" at bounding box center [479, 329] width 77 height 17
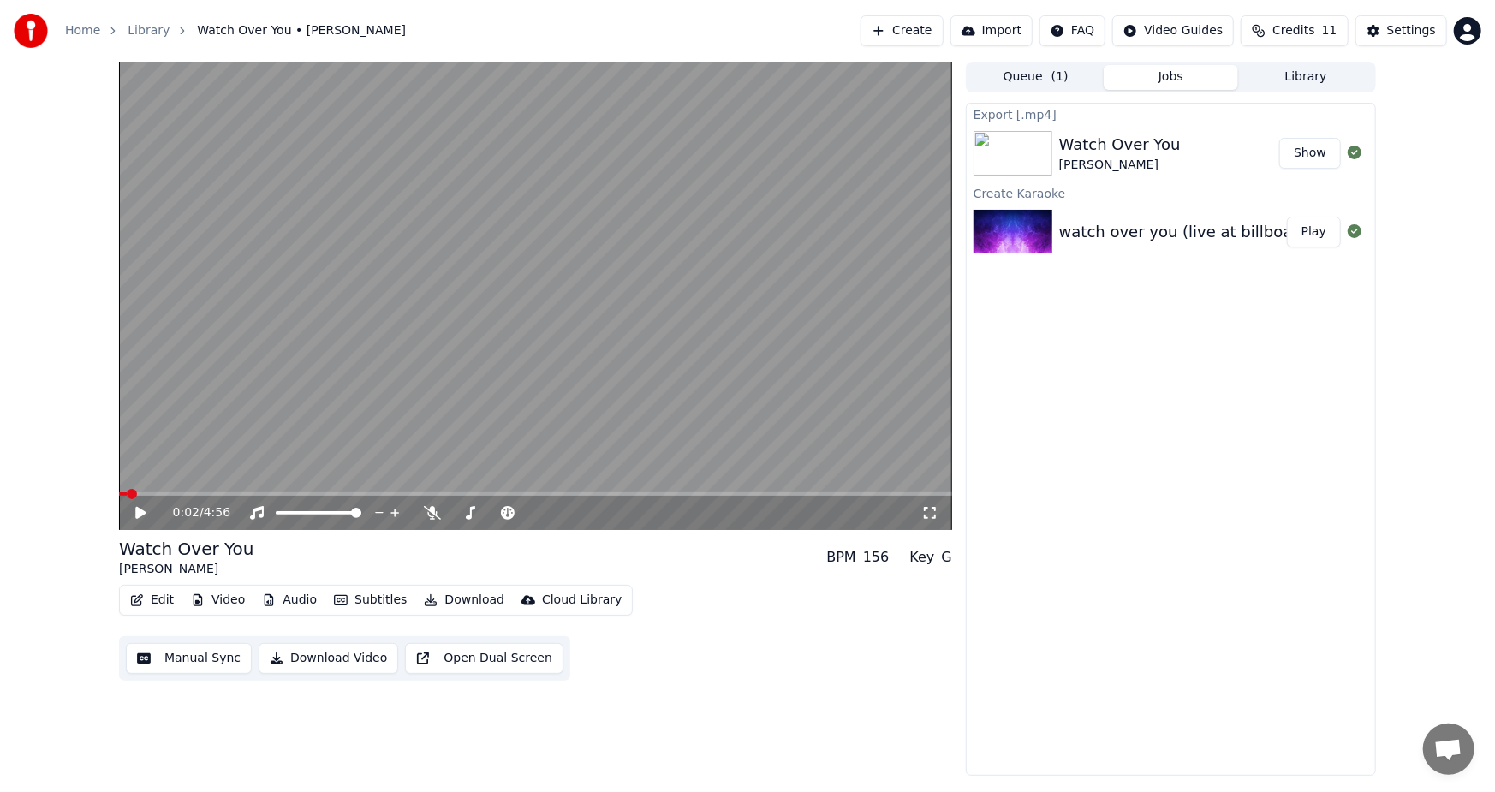
click at [1310, 157] on button "Show" at bounding box center [1310, 153] width 62 height 31
click at [140, 516] on icon at bounding box center [140, 513] width 10 height 12
click at [235, 493] on span at bounding box center [535, 493] width 833 height 3
click at [133, 514] on icon at bounding box center [153, 513] width 40 height 14
click at [1306, 75] on button "Library" at bounding box center [1305, 77] width 135 height 25
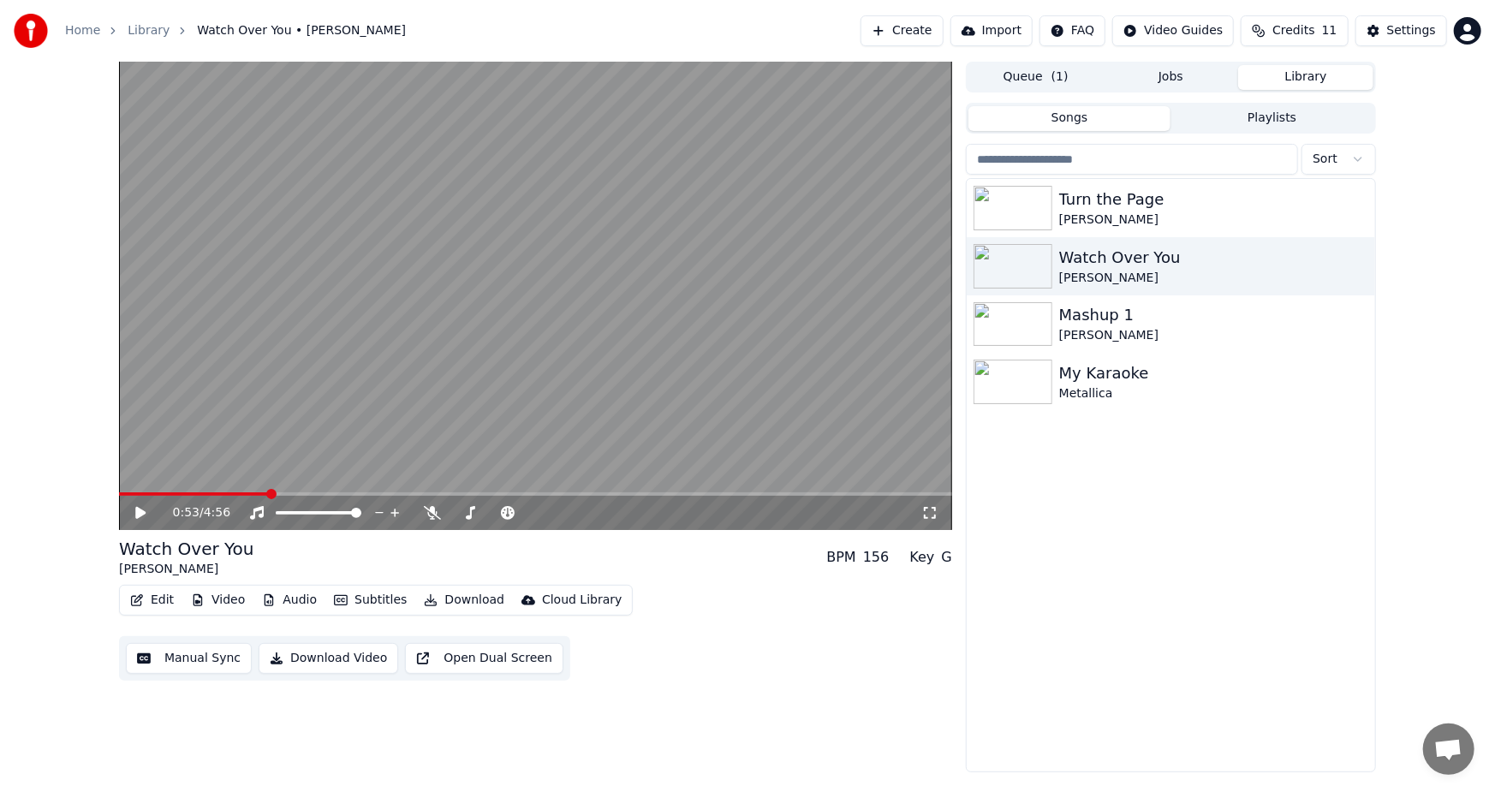
click at [1166, 80] on button "Jobs" at bounding box center [1171, 77] width 135 height 25
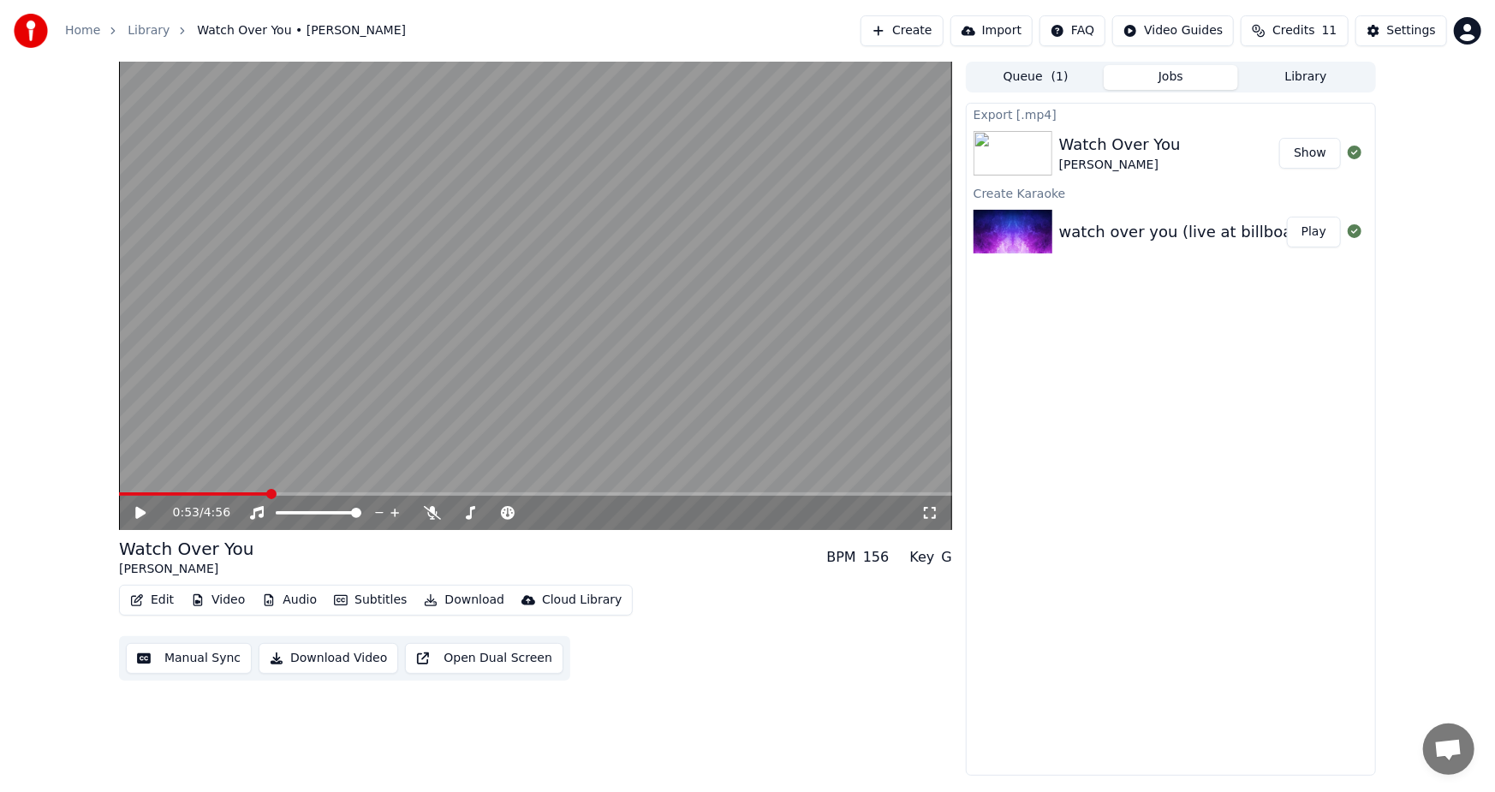
click at [1306, 67] on button "Library" at bounding box center [1305, 77] width 135 height 25
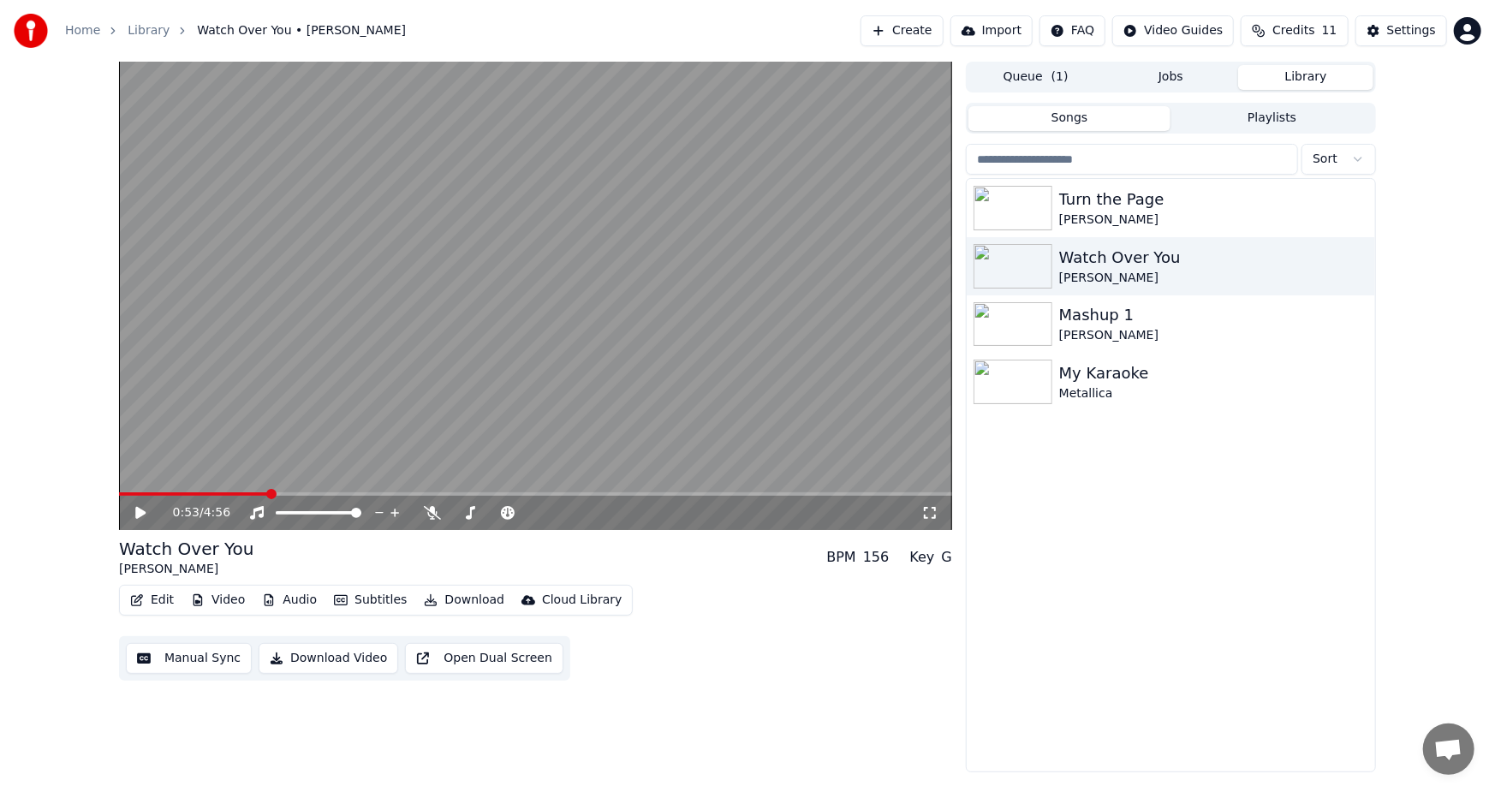
click at [1254, 117] on button "Playlists" at bounding box center [1272, 118] width 203 height 25
click at [1089, 123] on button "Songs" at bounding box center [1070, 118] width 203 height 25
click at [932, 27] on button "Create" at bounding box center [902, 30] width 83 height 31
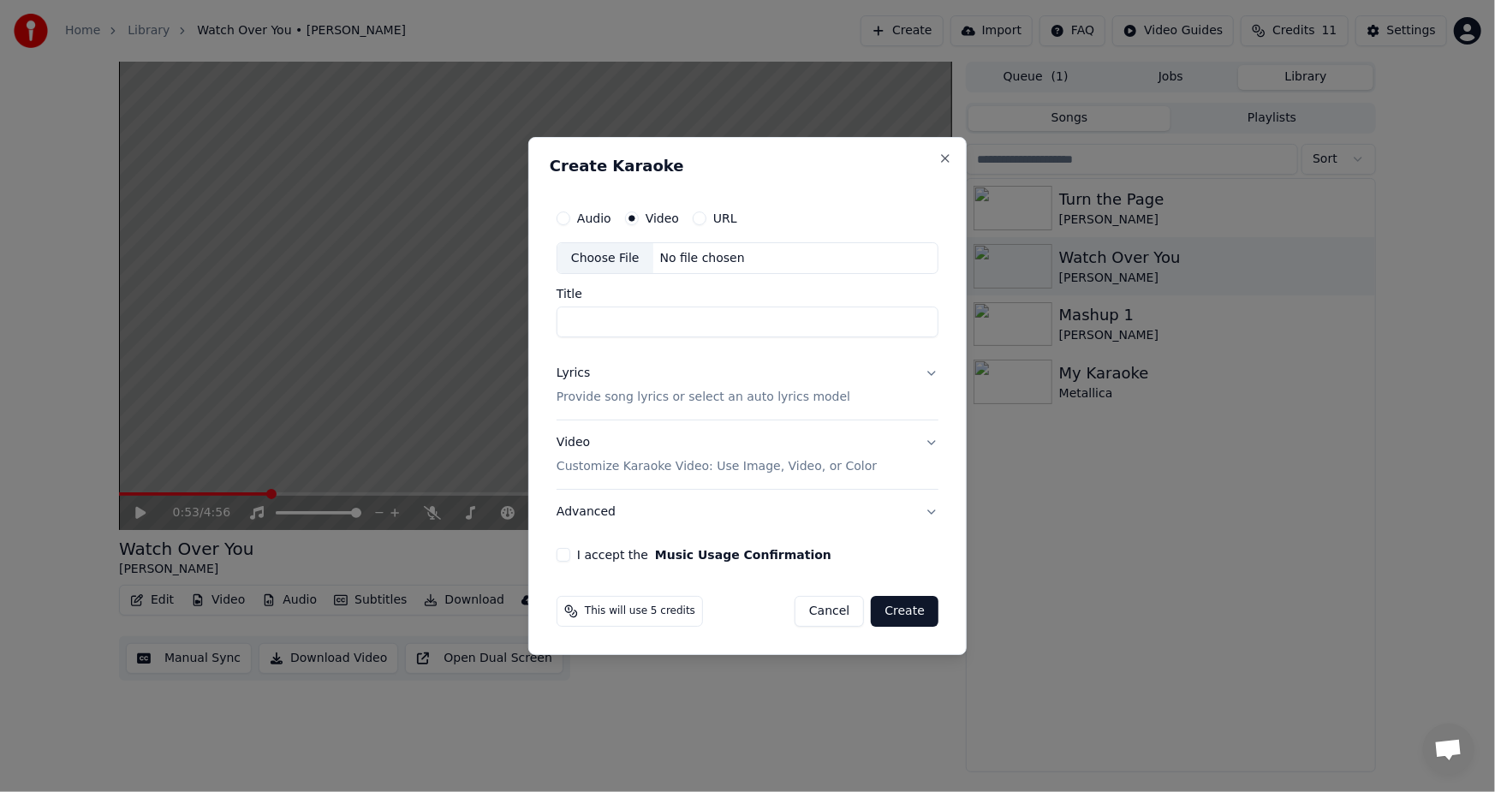
click at [626, 263] on div "Choose File" at bounding box center [606, 258] width 96 height 31
type input "**********"
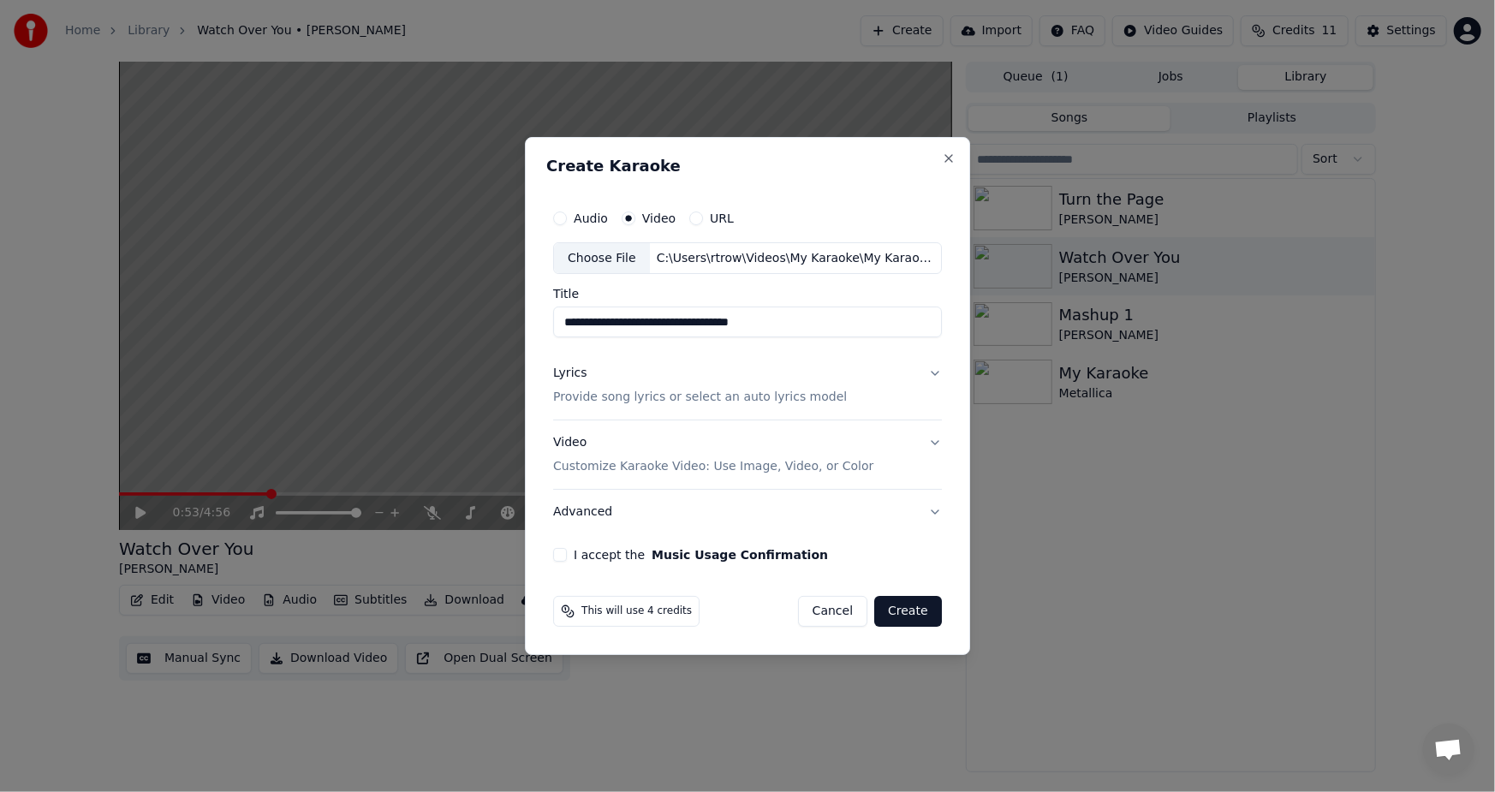
click at [935, 445] on button "Video Customize Karaoke Video: Use Image, Video, or Color" at bounding box center [747, 455] width 389 height 69
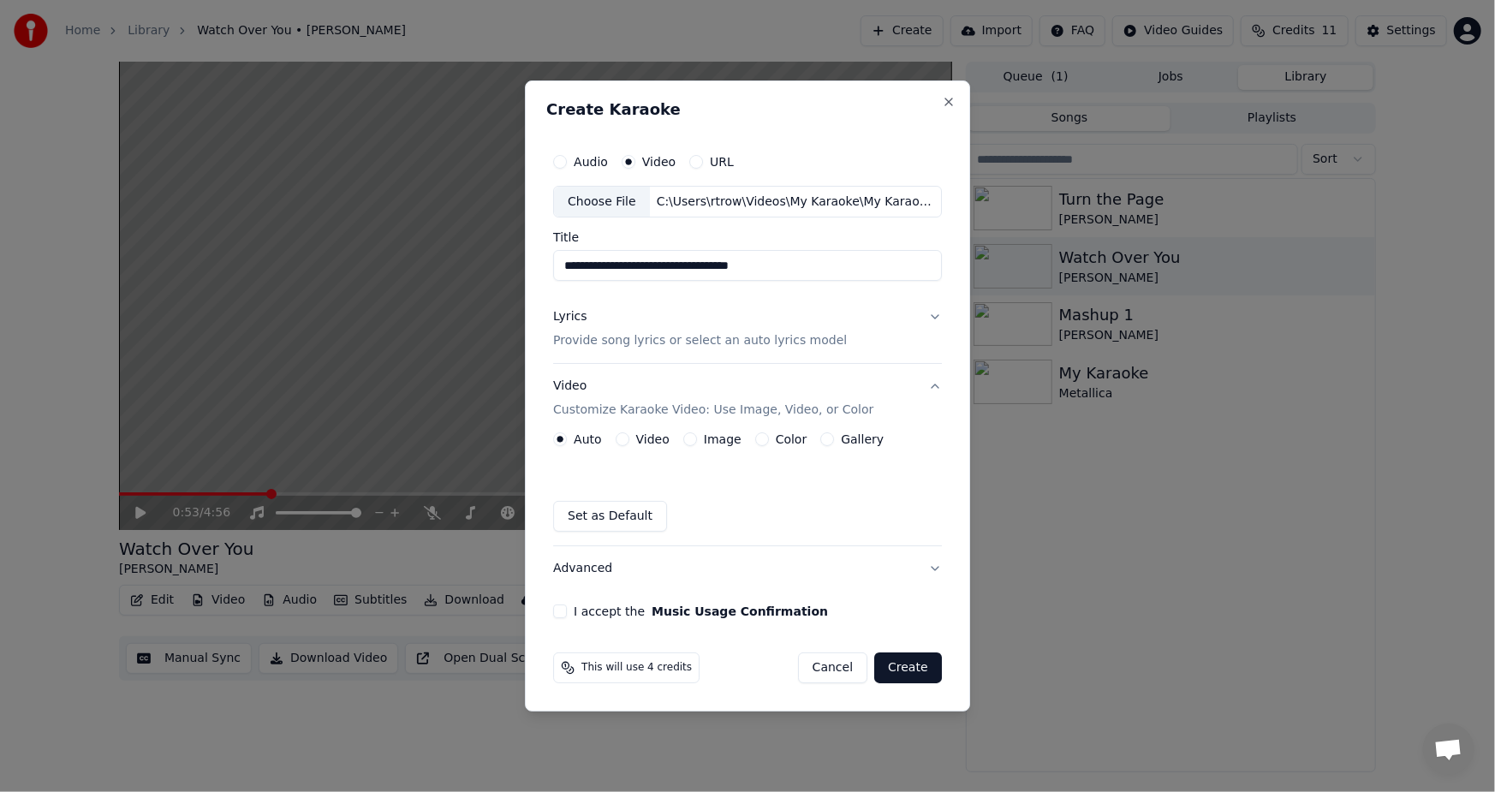
click at [862, 441] on label "Gallery" at bounding box center [862, 439] width 43 height 12
click at [834, 441] on button "Gallery" at bounding box center [827, 439] width 14 height 14
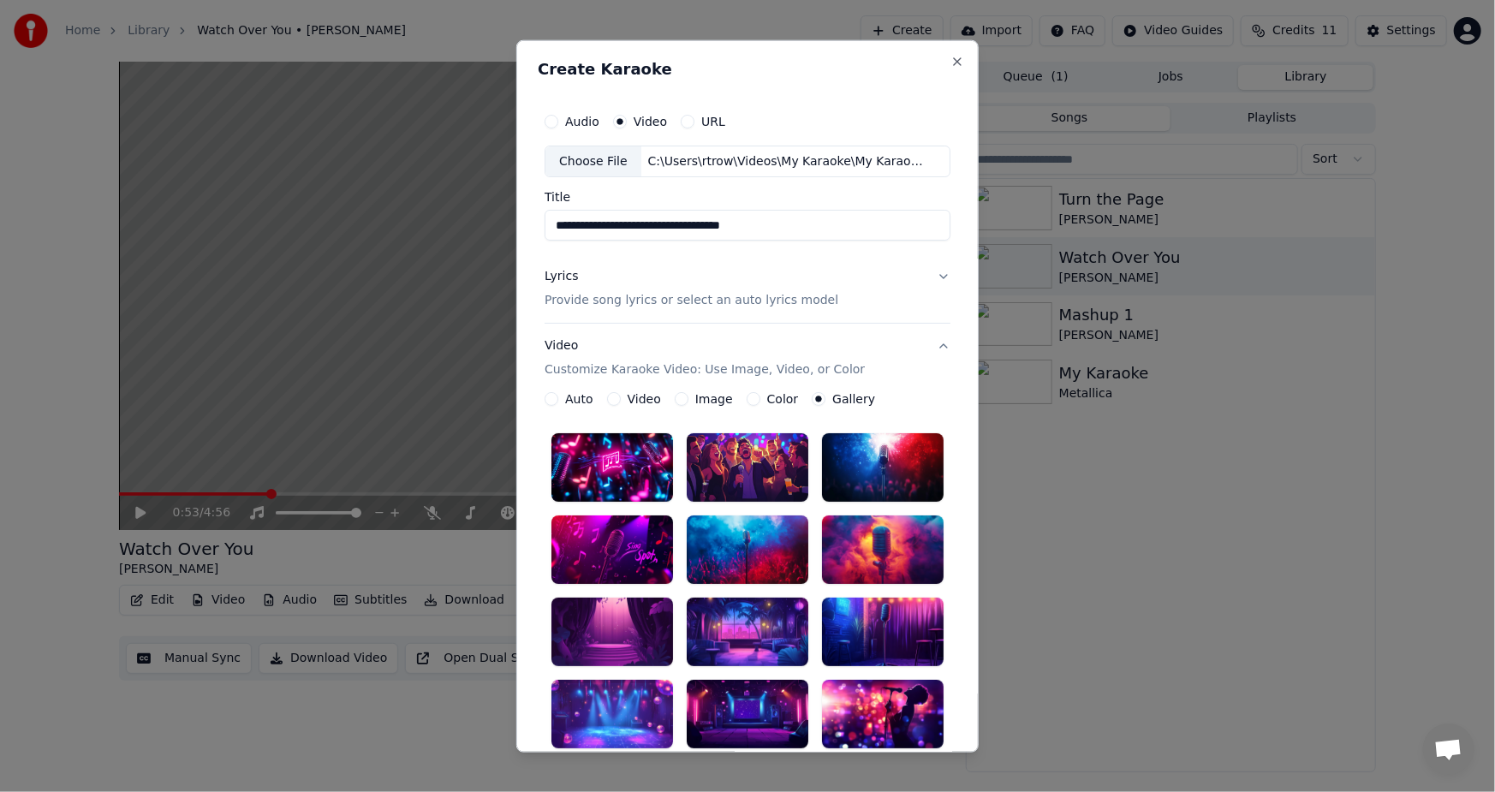
click at [707, 403] on label "Image" at bounding box center [714, 399] width 38 height 12
click at [689, 403] on button "Image" at bounding box center [682, 399] width 14 height 14
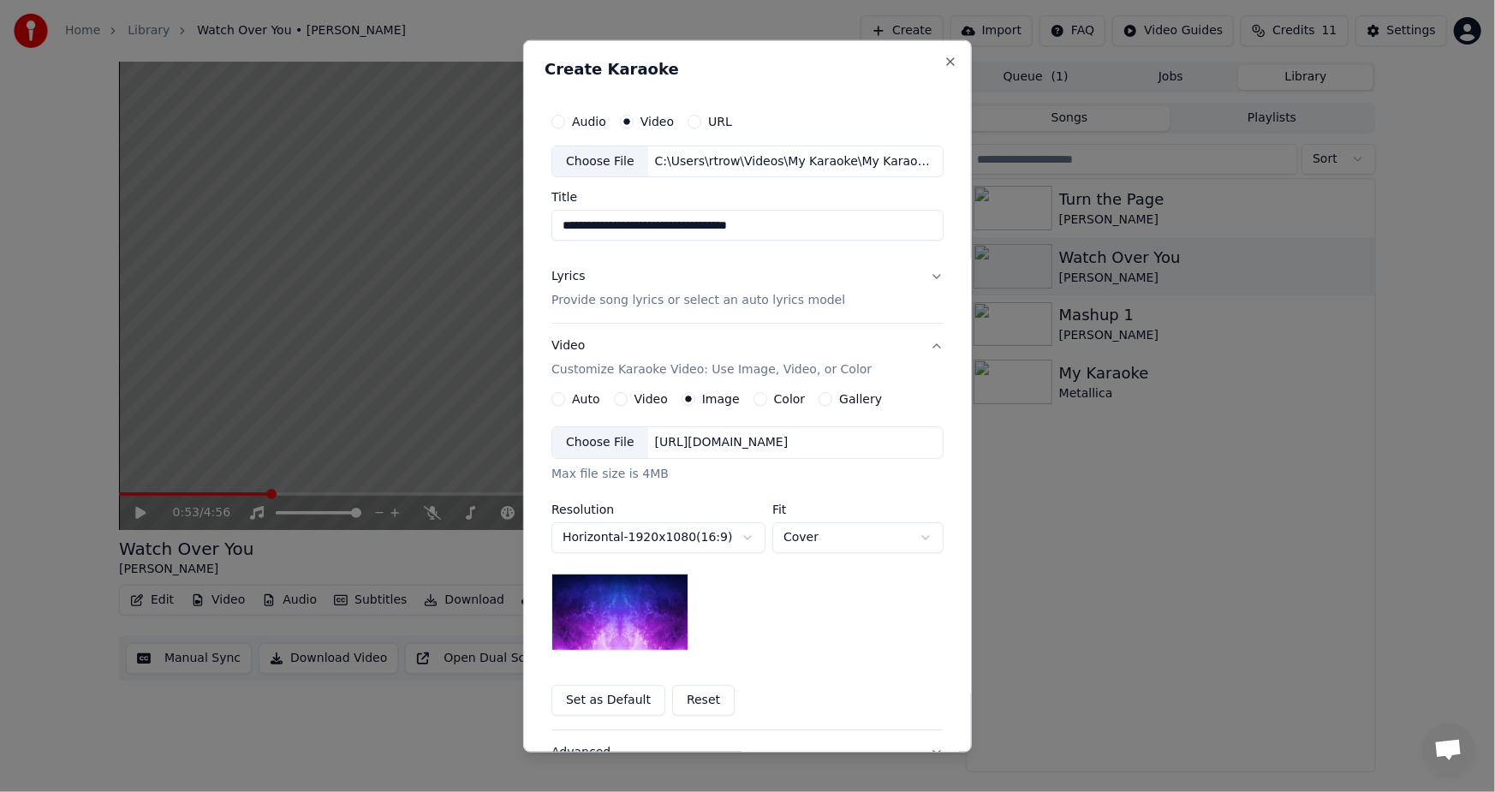
click at [599, 444] on div "Choose File" at bounding box center [600, 442] width 96 height 31
click at [593, 702] on button "Set as Default" at bounding box center [609, 700] width 114 height 31
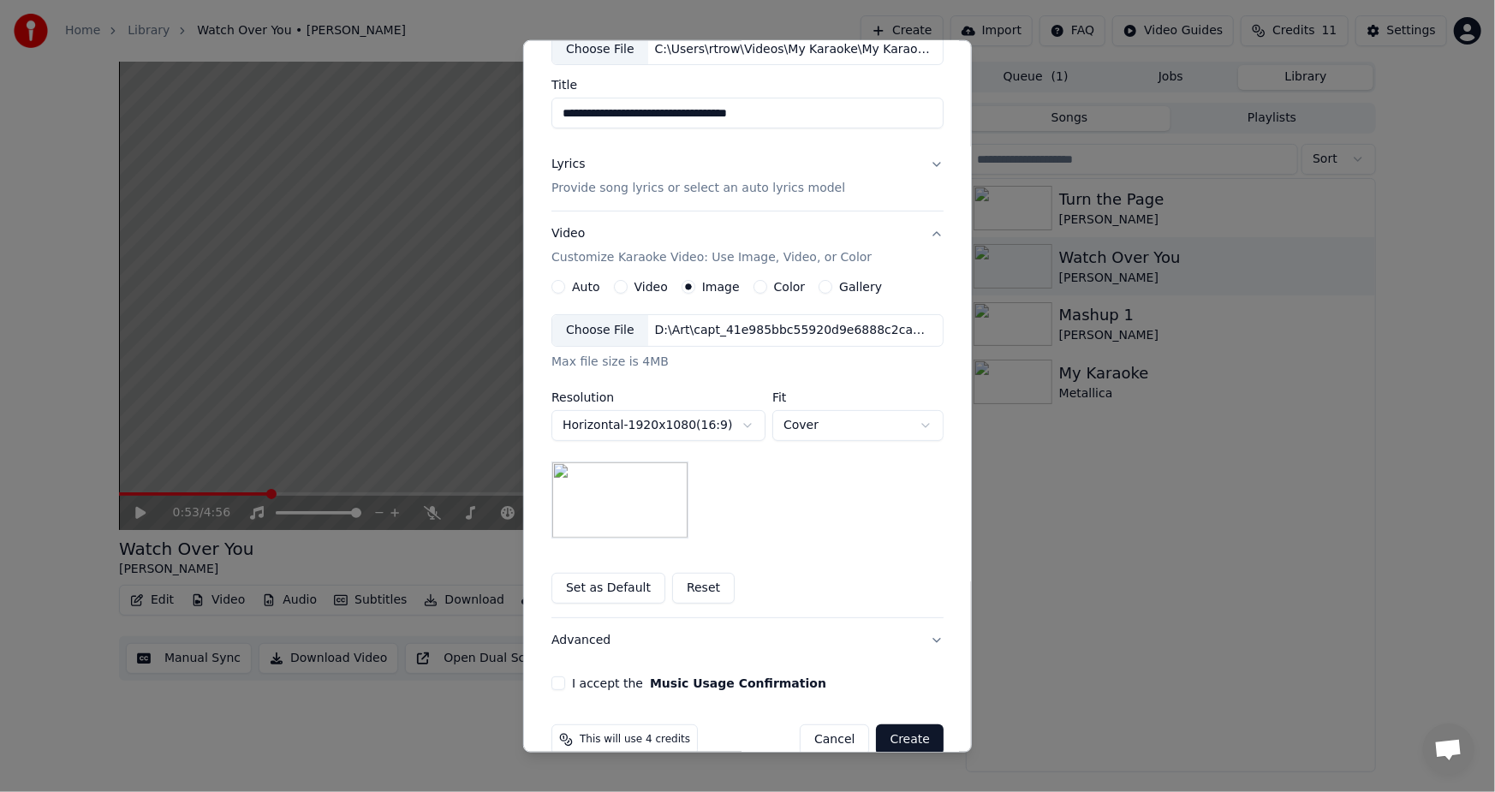
scroll to position [142, 0]
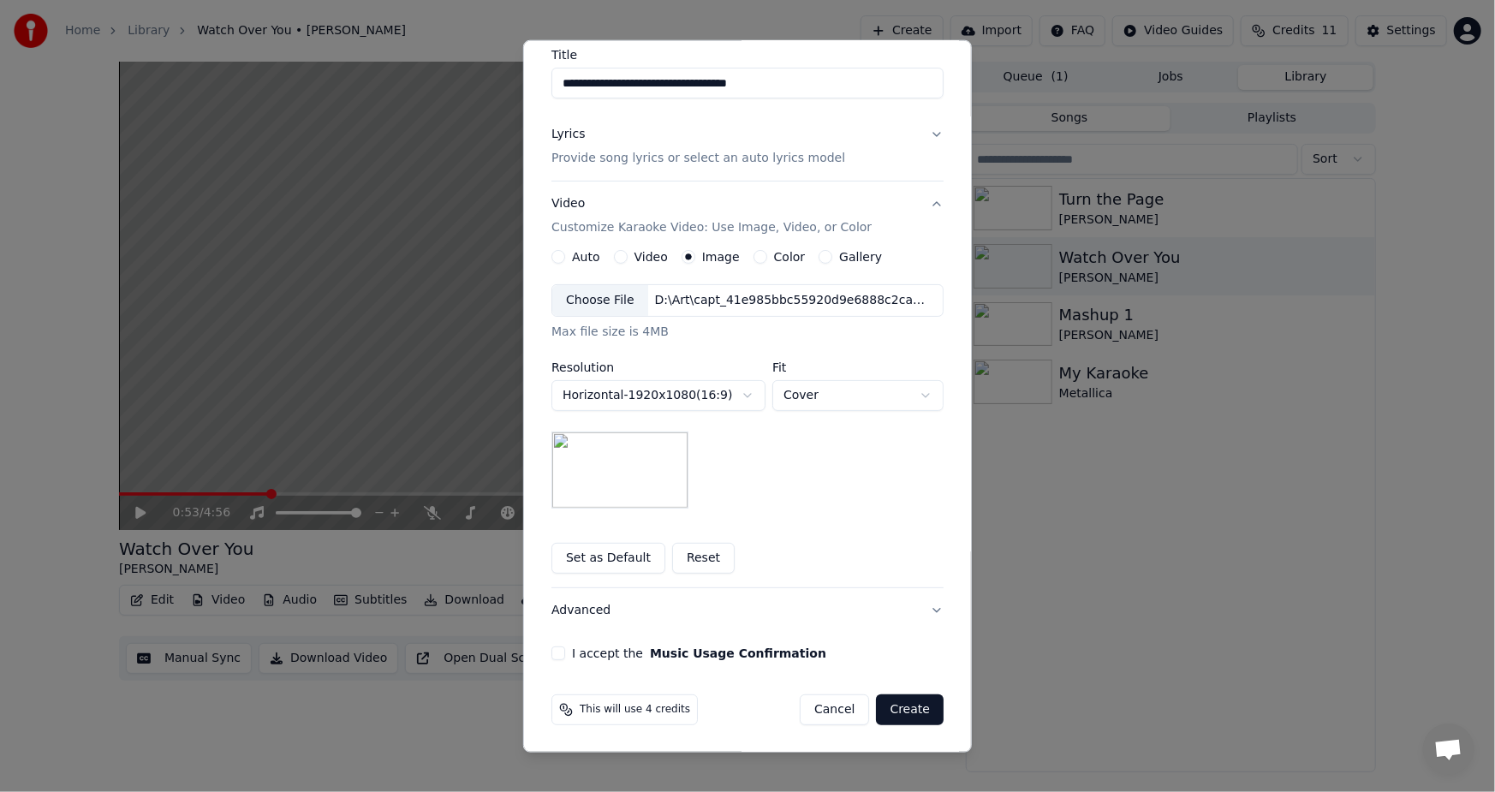
click at [545, 665] on div "**********" at bounding box center [748, 311] width 406 height 713
click at [553, 658] on button "I accept the Music Usage Confirmation" at bounding box center [559, 654] width 14 height 14
click at [910, 705] on button "Create" at bounding box center [910, 710] width 68 height 31
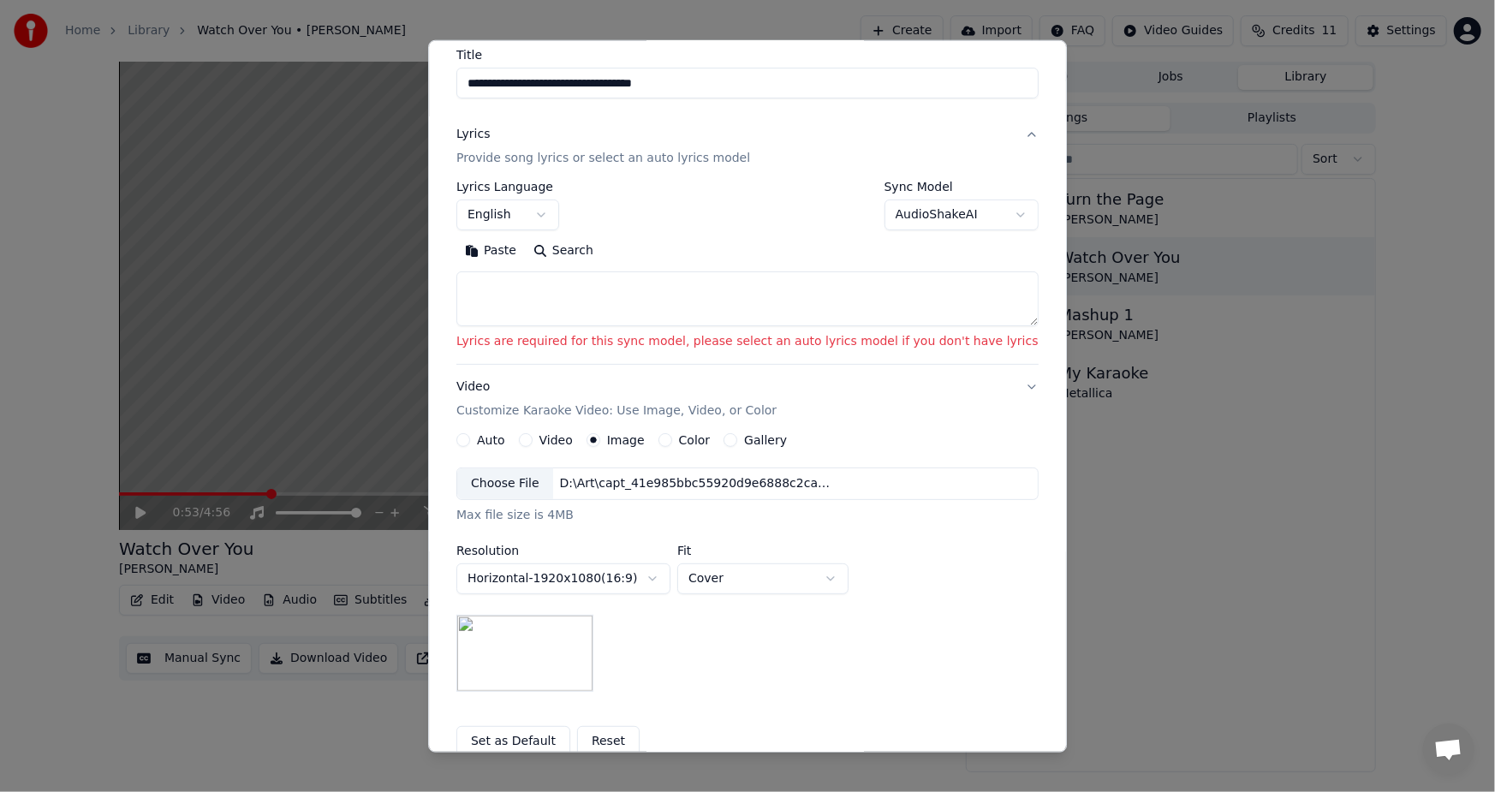
scroll to position [0, 0]
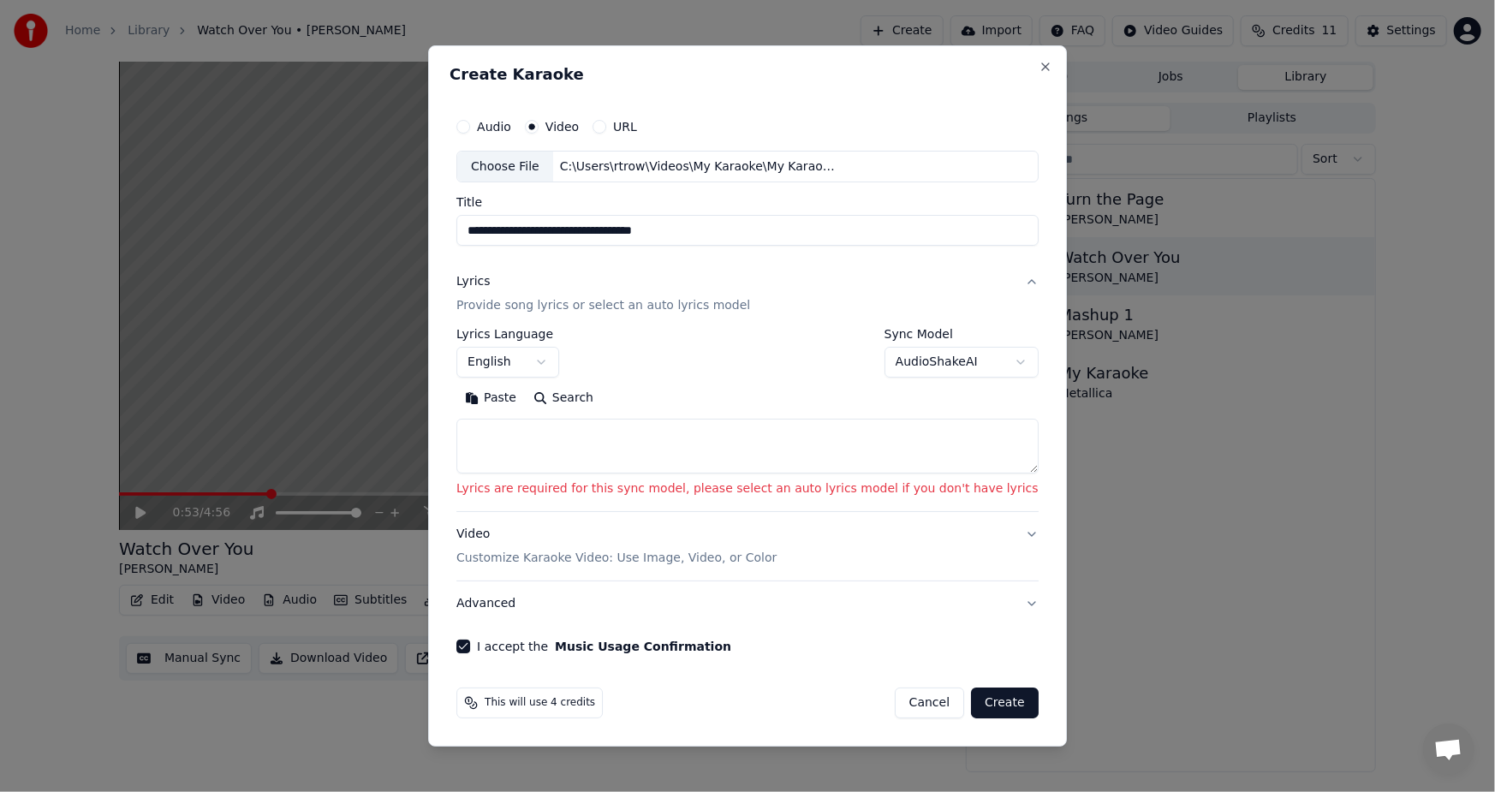
click at [985, 361] on body "**********" at bounding box center [747, 396] width 1495 height 792
click at [976, 705] on button "Create" at bounding box center [1005, 703] width 68 height 31
click at [983, 361] on body "**********" at bounding box center [747, 396] width 1495 height 792
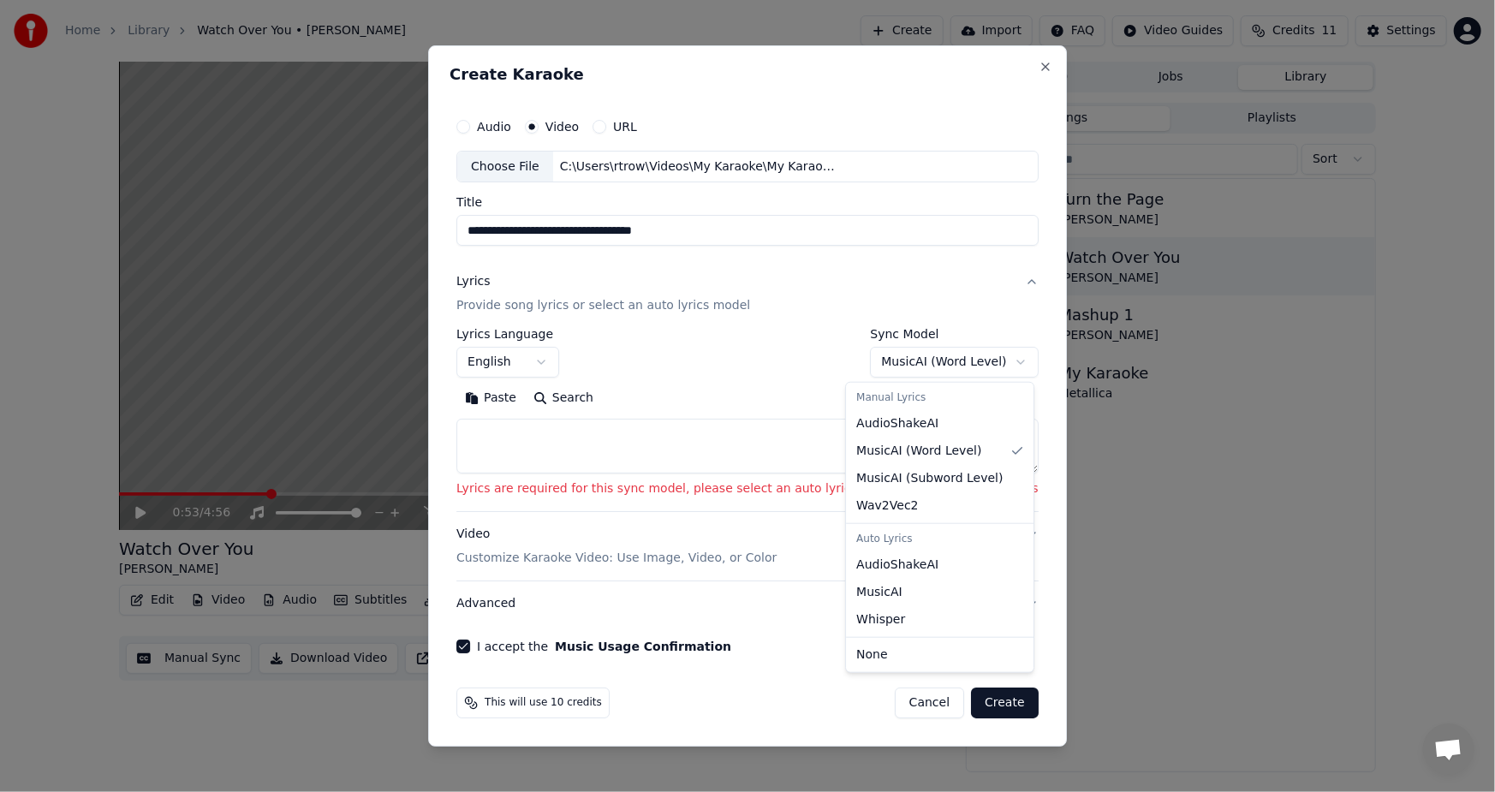
select select "**********"
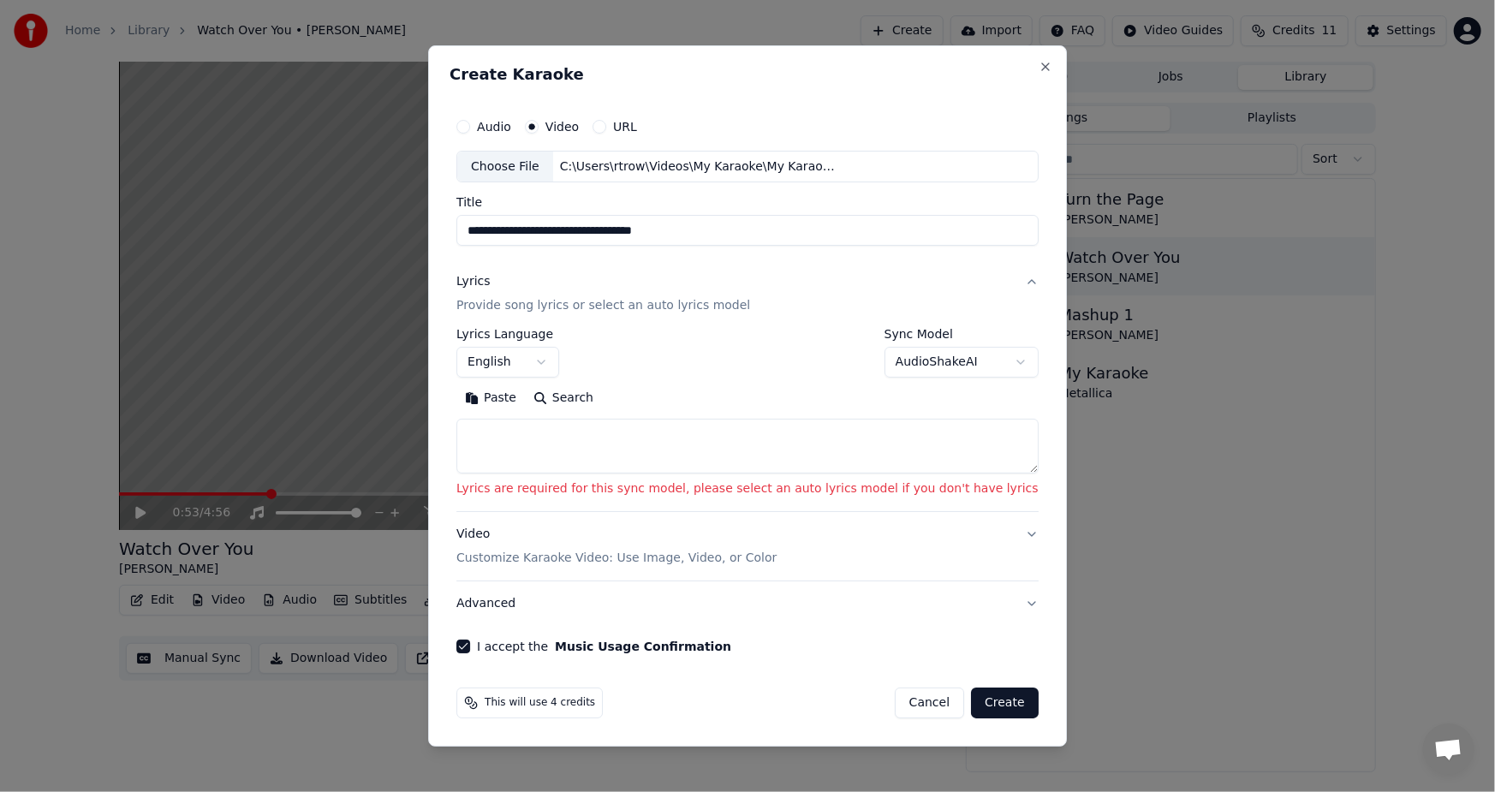
click at [597, 397] on button "Search" at bounding box center [563, 398] width 77 height 27
click at [1039, 66] on button "Close" at bounding box center [1046, 67] width 14 height 14
select select
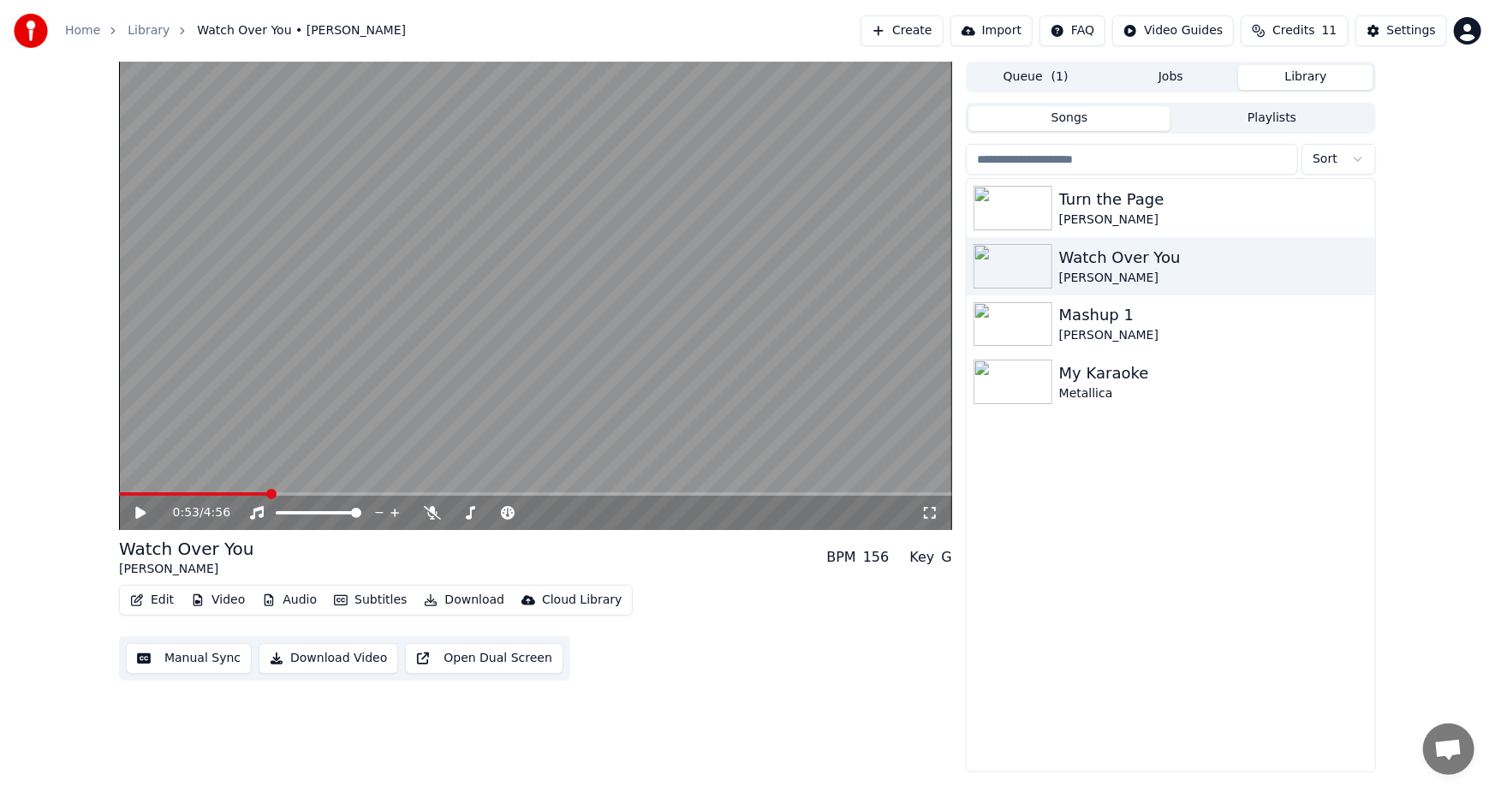
click at [1002, 33] on button "Import" at bounding box center [992, 30] width 82 height 31
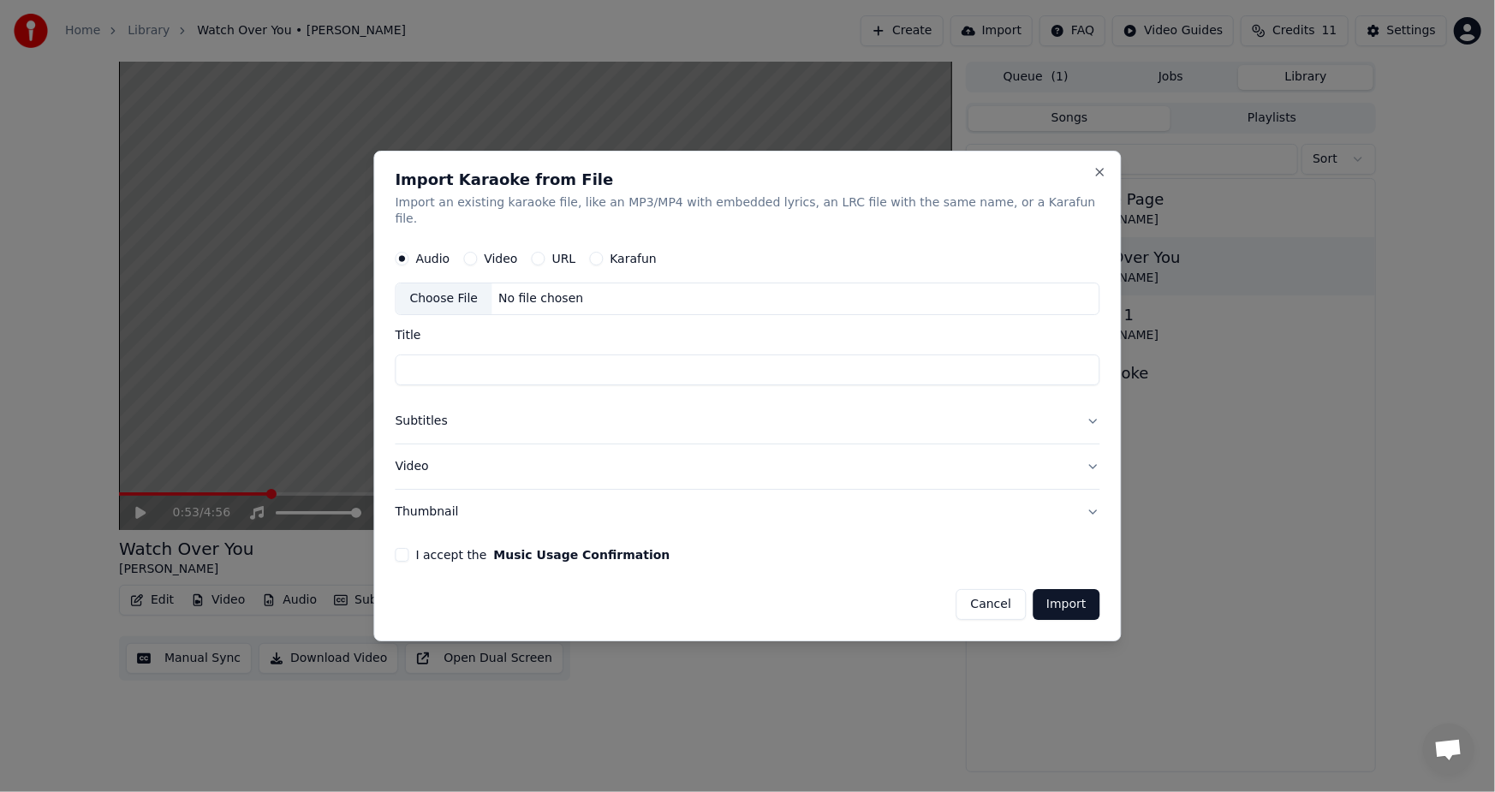
click at [517, 253] on label "Video" at bounding box center [500, 259] width 33 height 12
click at [477, 253] on button "Video" at bounding box center [470, 260] width 14 height 14
click at [492, 291] on div "Choose File" at bounding box center [445, 299] width 96 height 31
type input "**********"
click at [1055, 412] on button "Subtitles" at bounding box center [748, 422] width 705 height 45
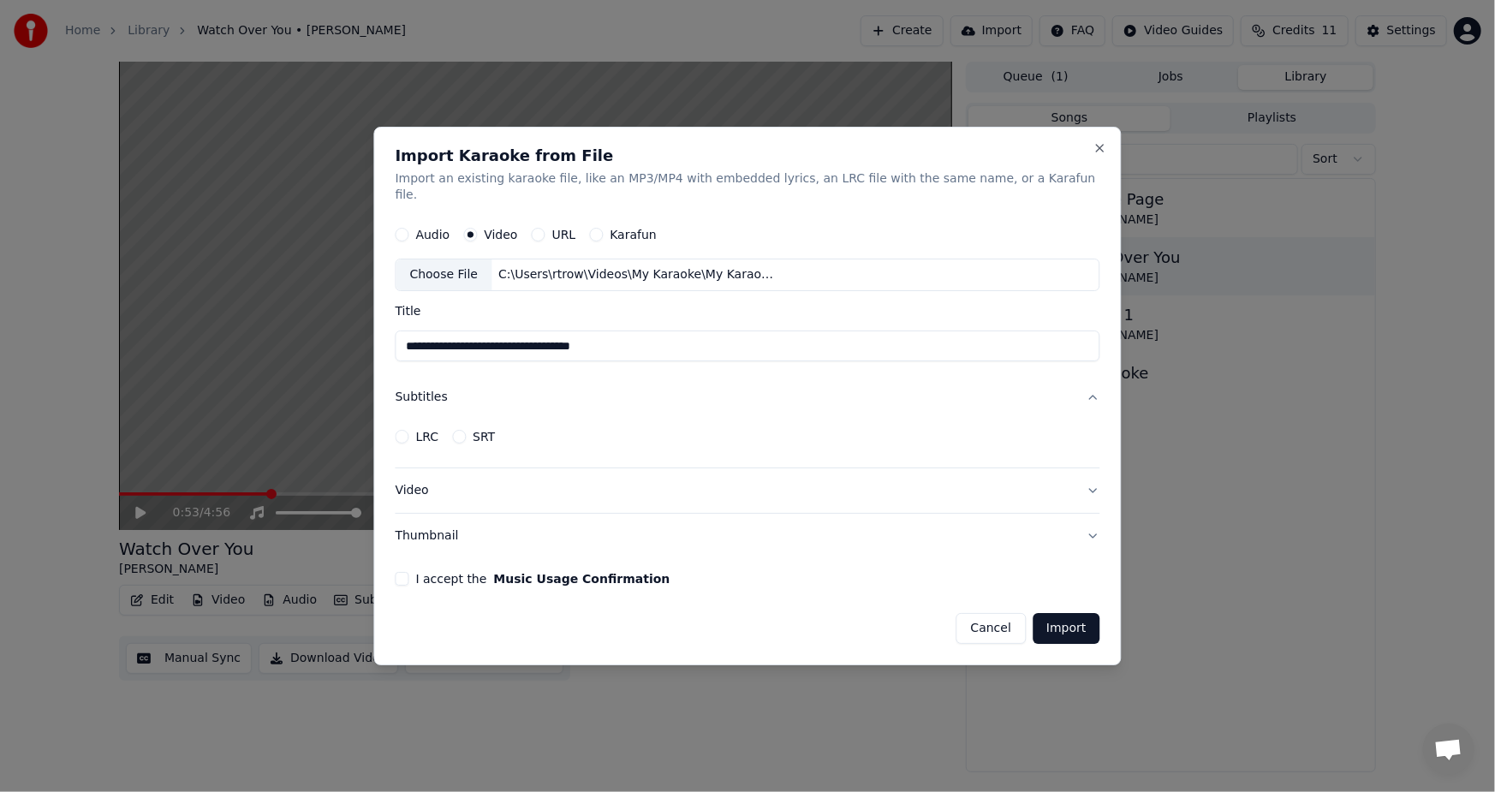
click at [1053, 420] on div "LRC SRT" at bounding box center [748, 437] width 705 height 34
click at [1053, 484] on button "Video" at bounding box center [748, 490] width 705 height 45
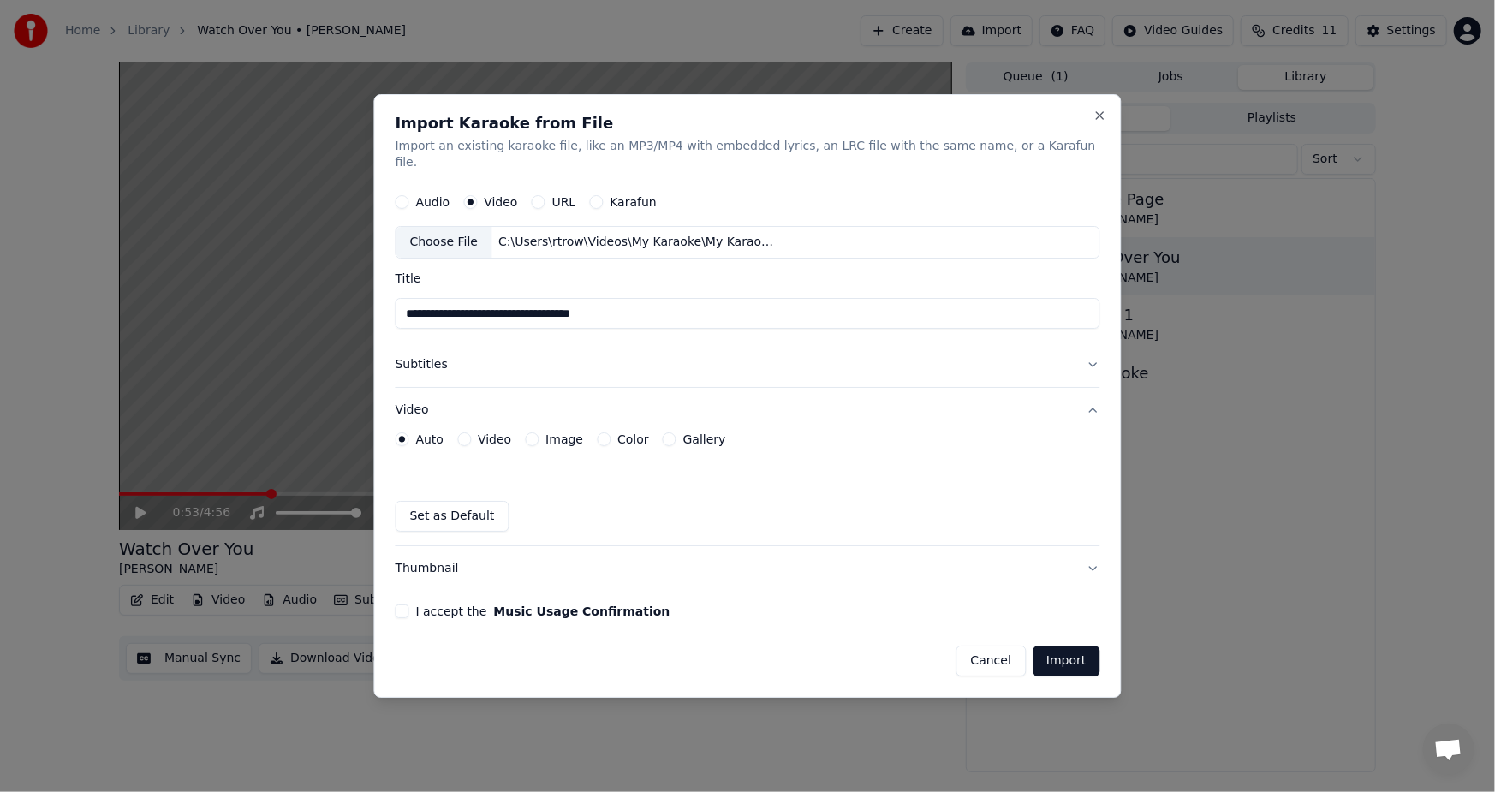
click at [583, 433] on label "Image" at bounding box center [565, 439] width 38 height 12
click at [539, 432] on button "Image" at bounding box center [532, 439] width 14 height 14
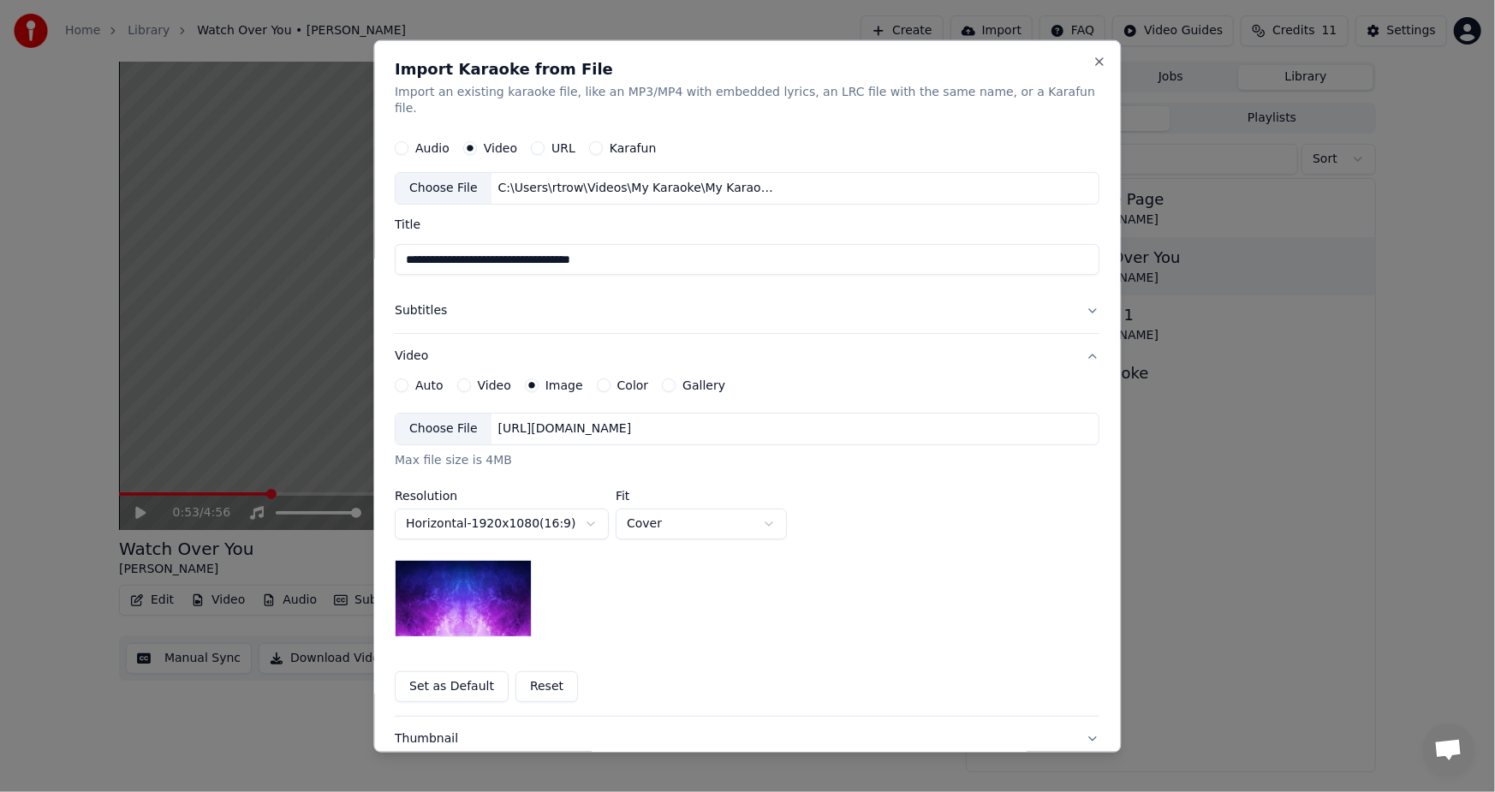
click at [479, 414] on div "Choose File" at bounding box center [445, 429] width 96 height 31
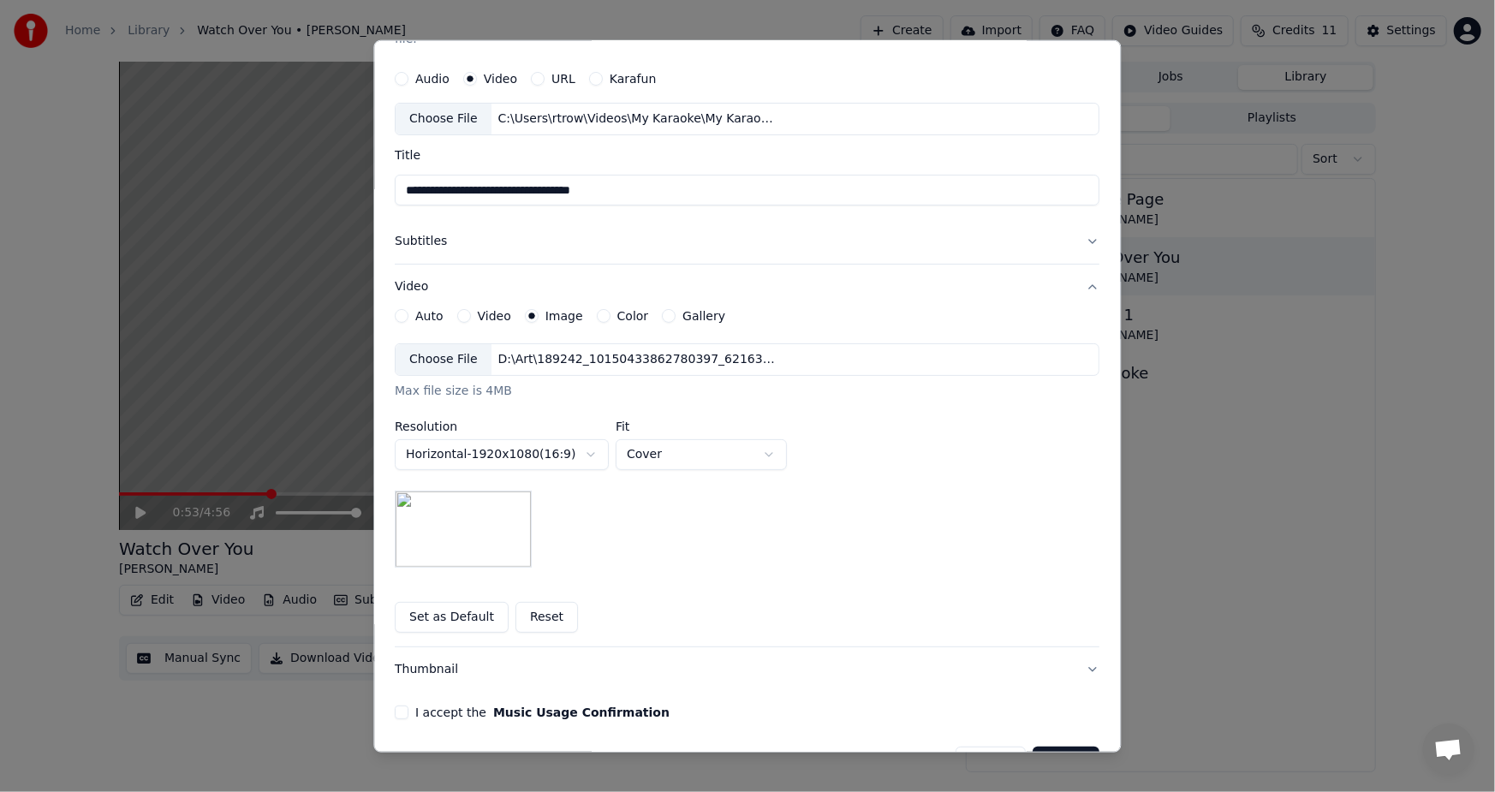
scroll to position [98, 0]
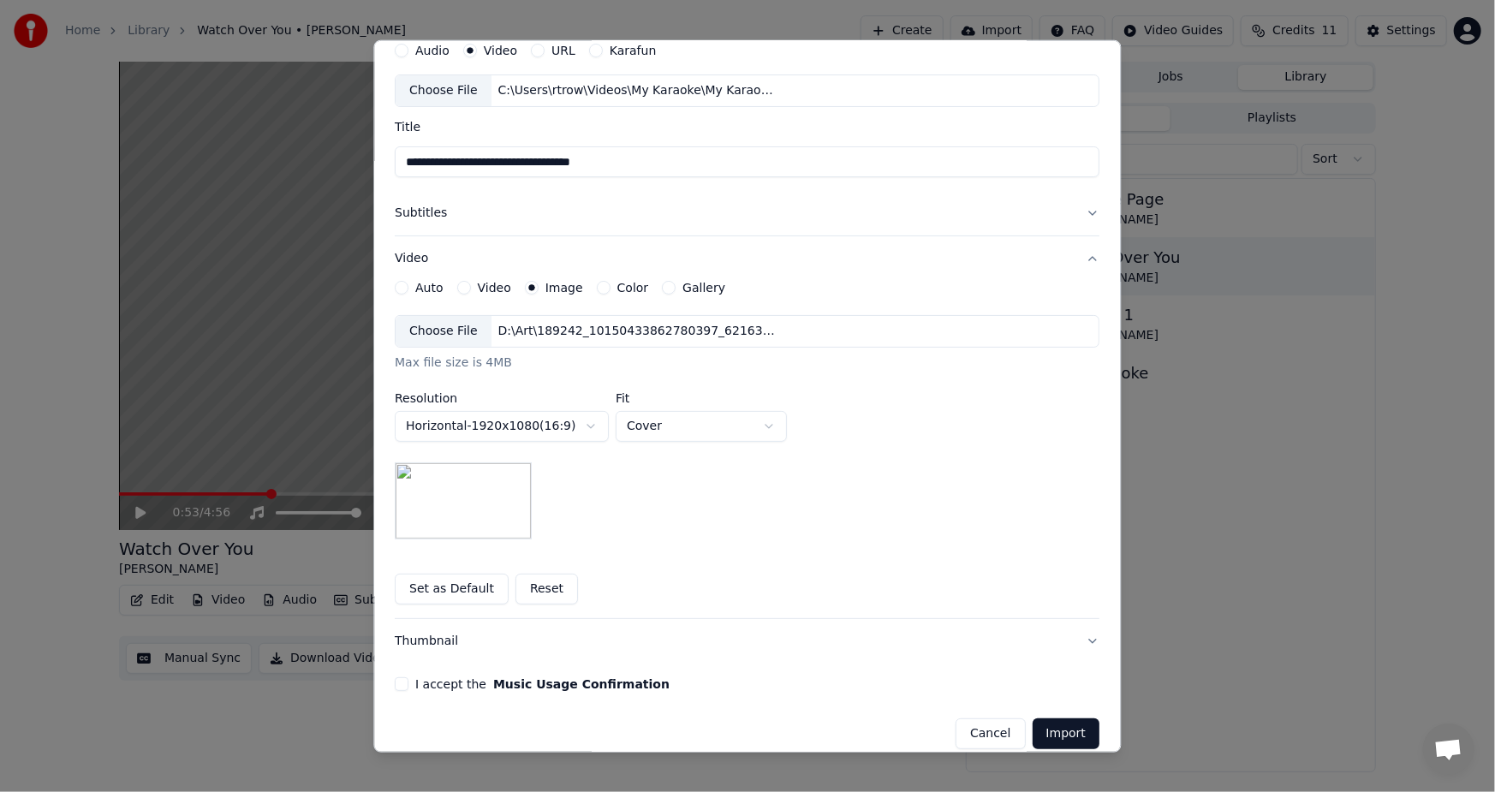
click at [430, 675] on form "**********" at bounding box center [748, 391] width 705 height 716
click at [410, 653] on div "**********" at bounding box center [748, 395] width 748 height 713
click at [409, 677] on button "I accept the Music Usage Confirmation" at bounding box center [403, 684] width 14 height 14
click at [1033, 721] on button "Import" at bounding box center [1066, 734] width 67 height 31
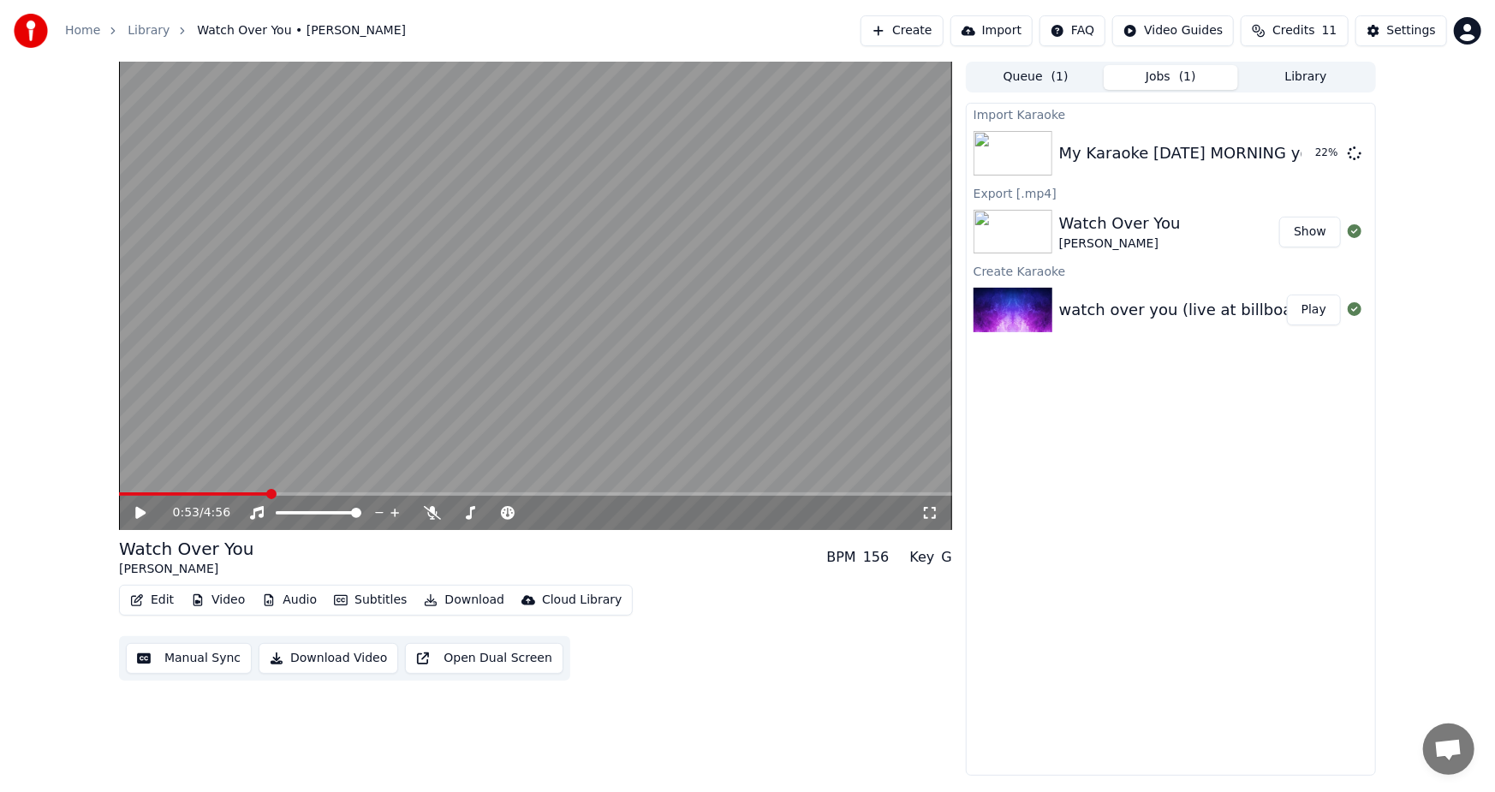
click at [1311, 65] on button "Library" at bounding box center [1305, 77] width 135 height 25
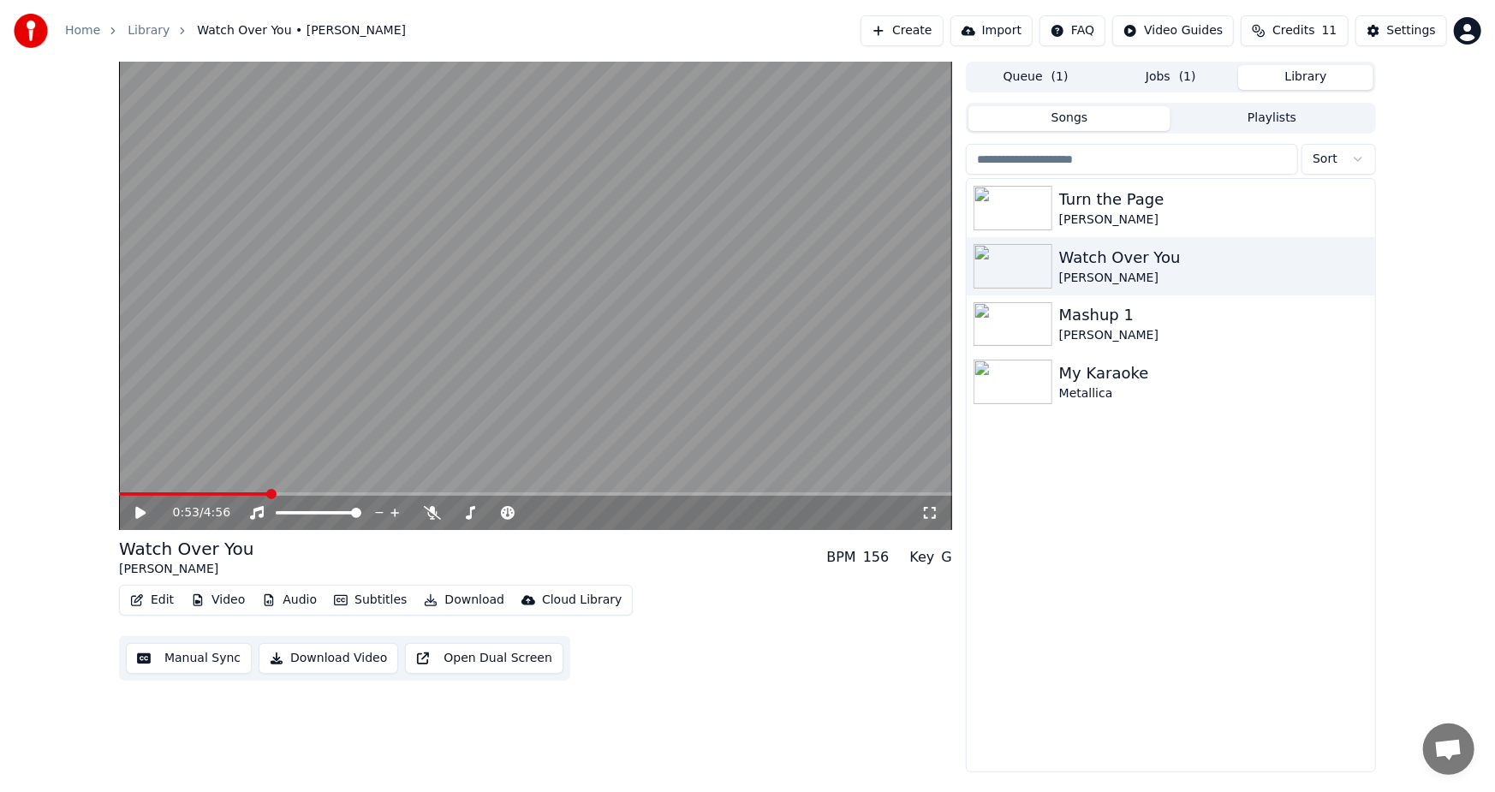
click at [1091, 117] on button "Songs" at bounding box center [1070, 118] width 203 height 25
click at [1165, 75] on button "Jobs ( 1 )" at bounding box center [1171, 77] width 135 height 25
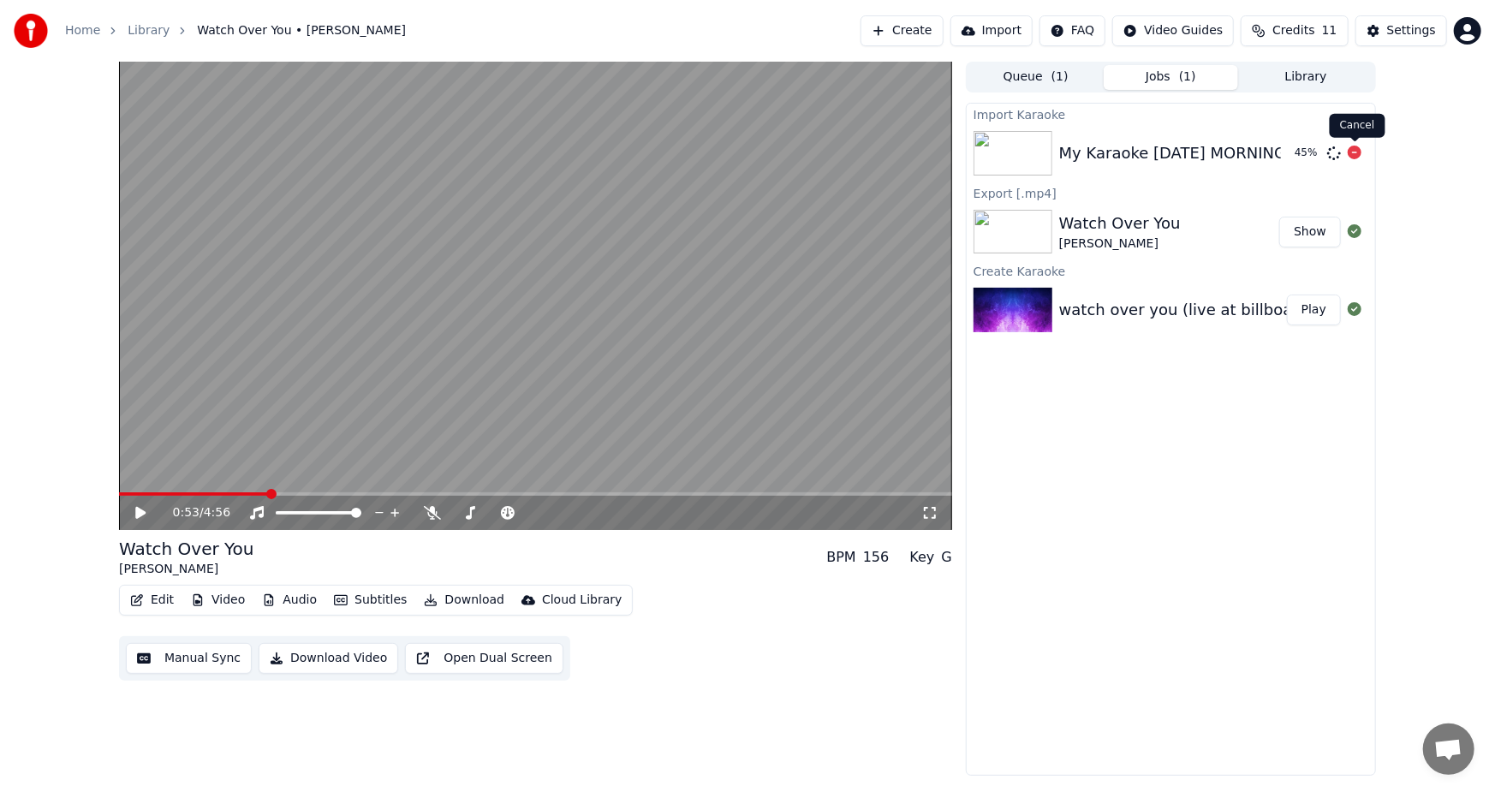
click at [1353, 154] on icon at bounding box center [1355, 153] width 14 height 14
click at [1357, 152] on icon at bounding box center [1355, 153] width 14 height 14
